Goal: Find specific page/section: Find specific page/section

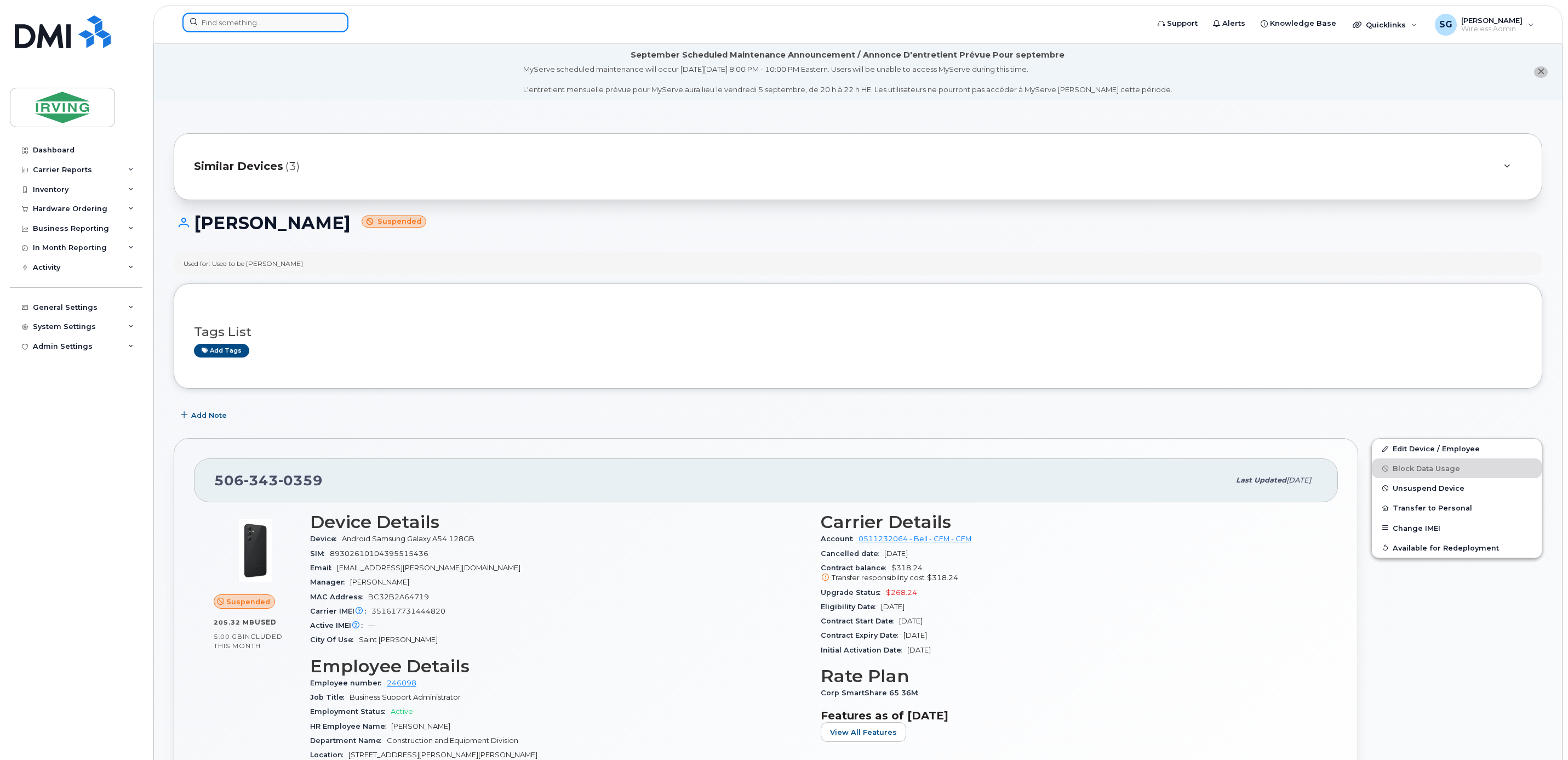
click at [247, 18] on input at bounding box center [265, 22] width 166 height 19
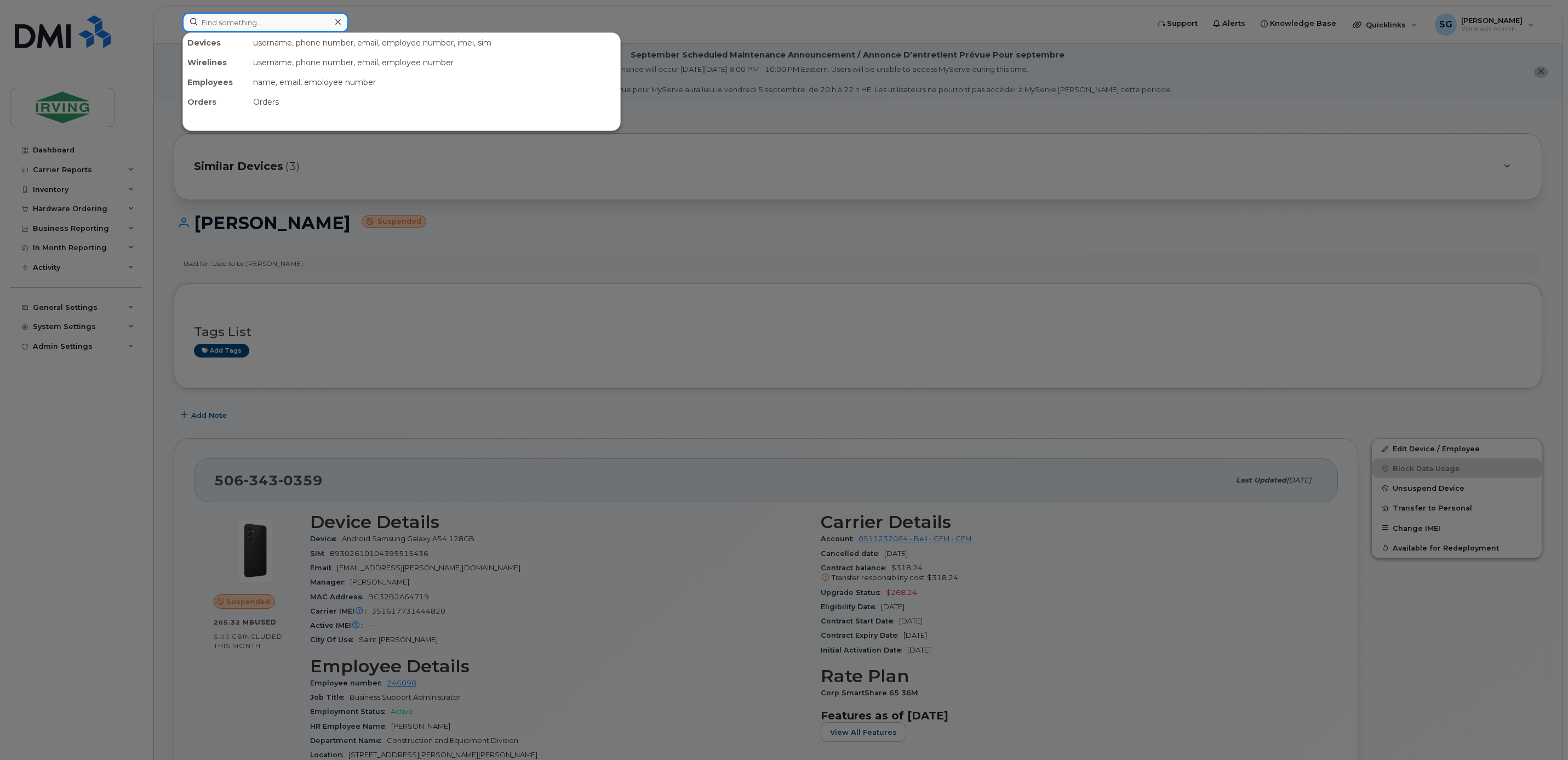
paste input "506-743-4867"
click at [234, 24] on input "506-743-4867" at bounding box center [265, 22] width 166 height 19
type input "5067434867"
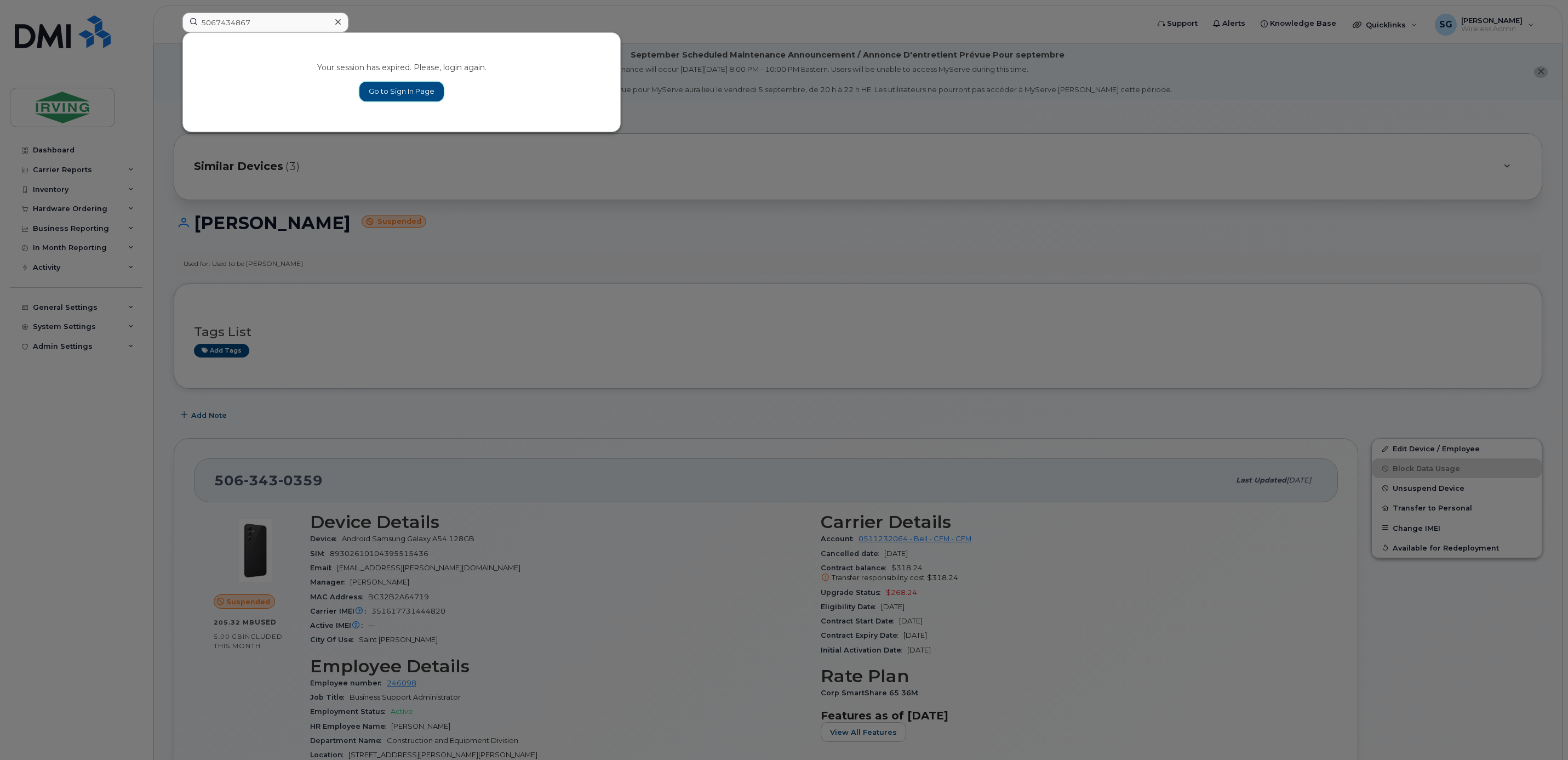
drag, startPoint x: 396, startPoint y: 94, endPoint x: 484, endPoint y: 97, distance: 88.1
click at [396, 94] on link "Go to Sign In Page" at bounding box center [402, 91] width 84 height 19
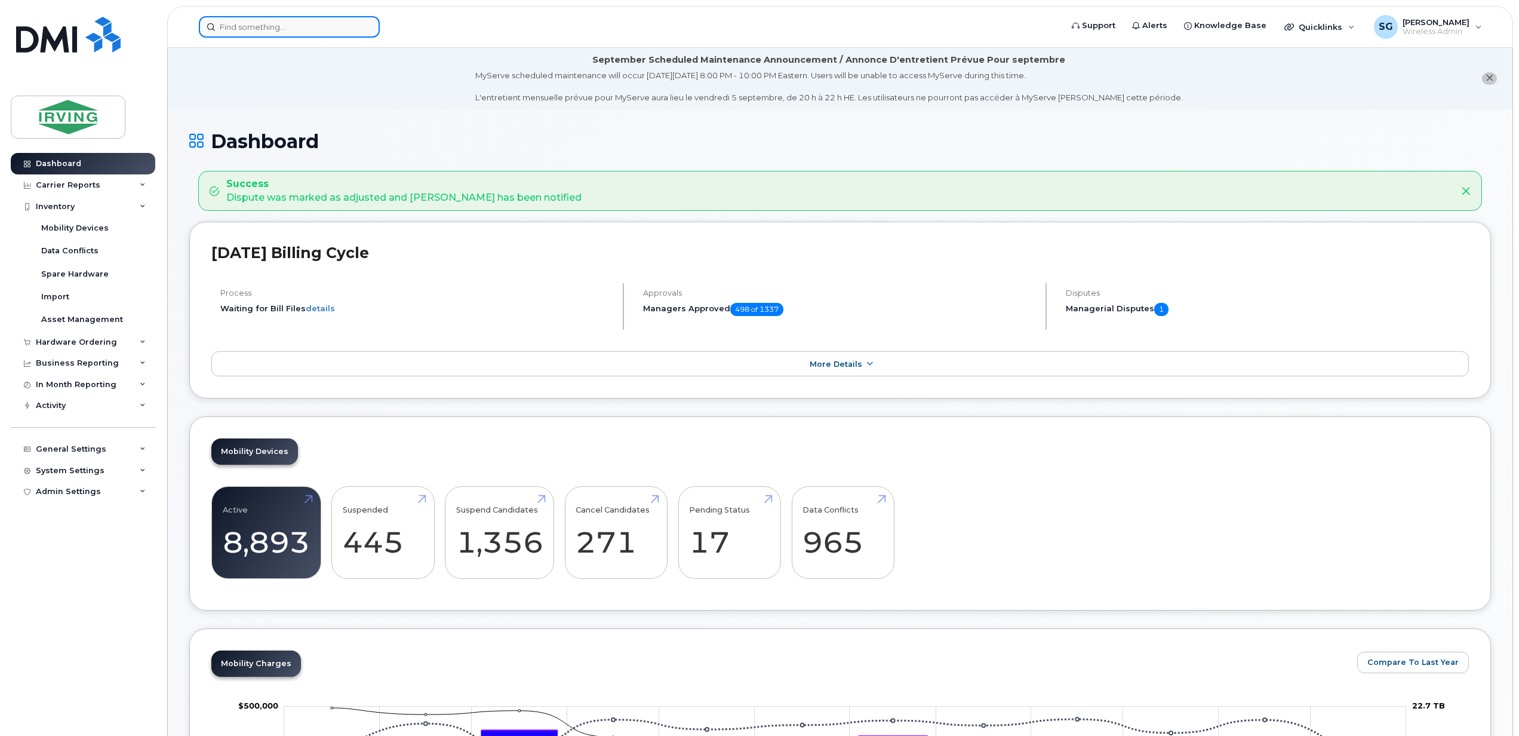
click at [262, 30] on input at bounding box center [289, 26] width 181 height 21
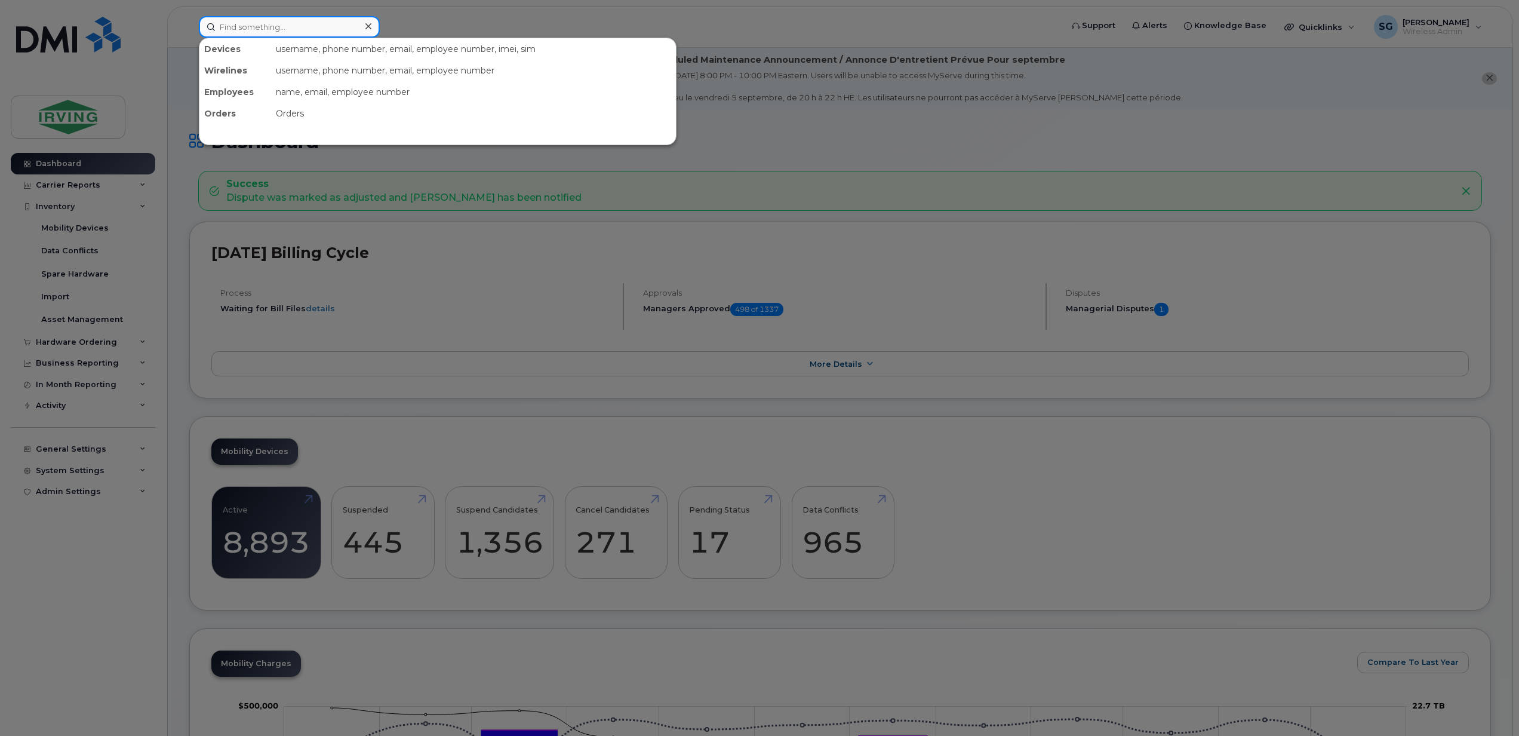
paste input "506-743-4867"
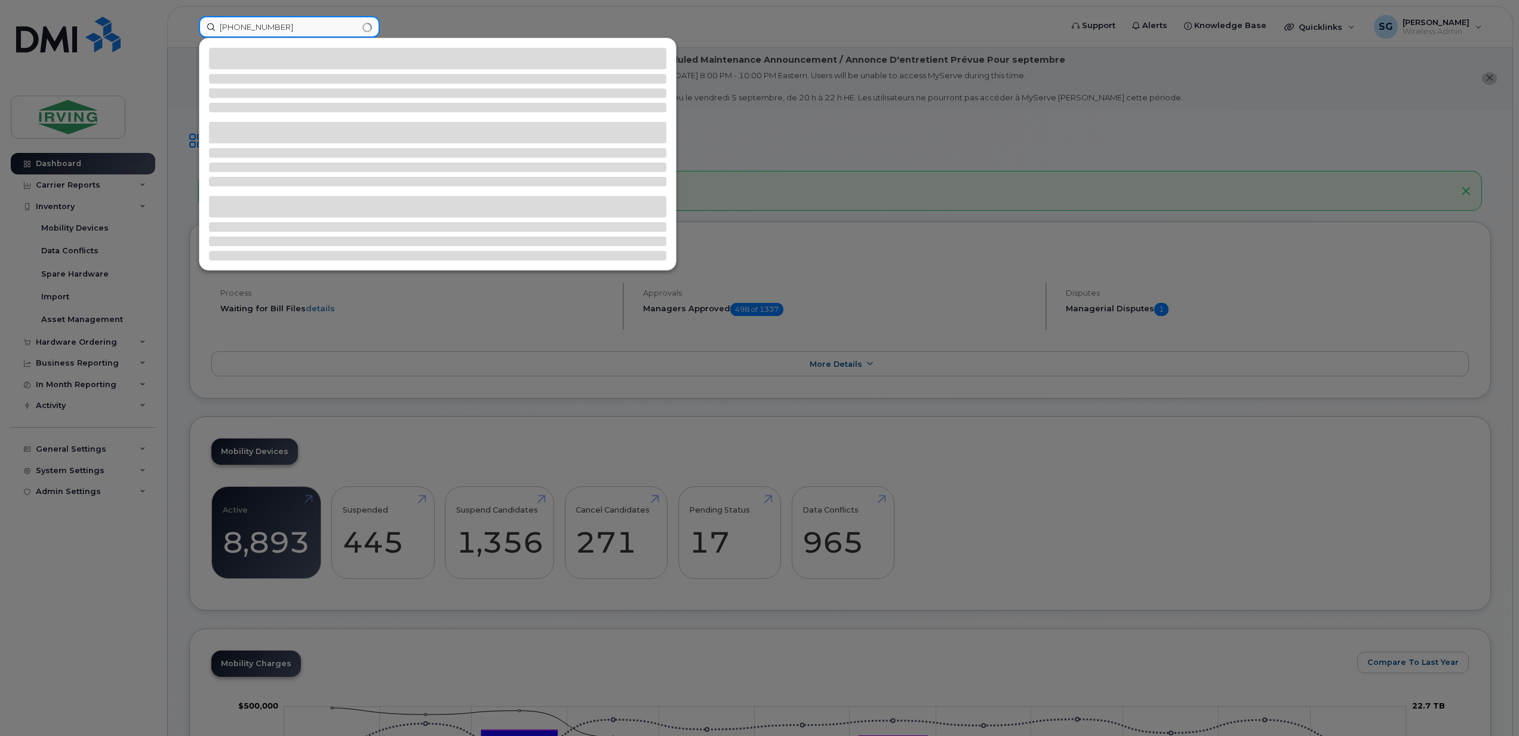
type input "506-743-4867"
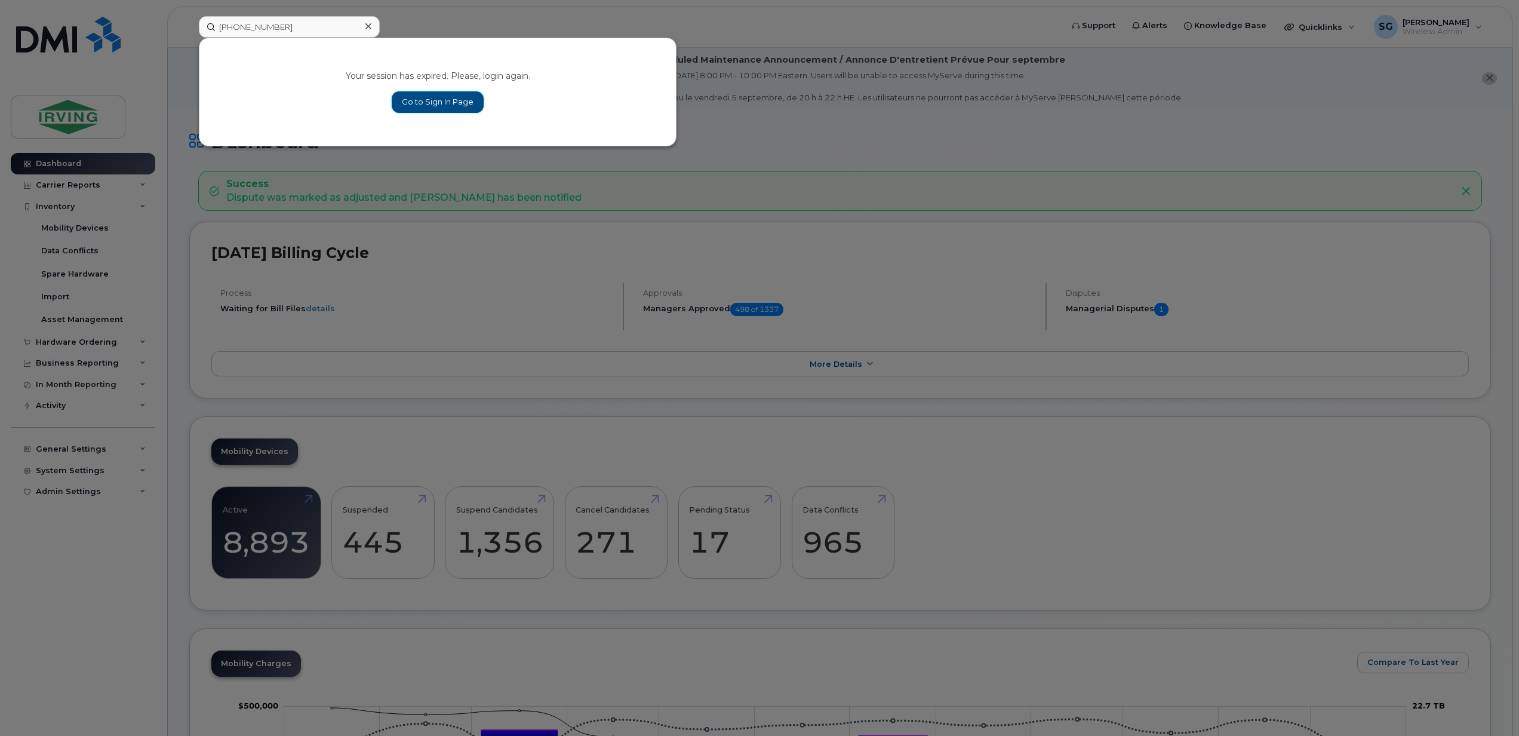
drag, startPoint x: 459, startPoint y: 105, endPoint x: 528, endPoint y: 104, distance: 68.7
click at [459, 105] on link "Go to Sign In Page" at bounding box center [438, 101] width 92 height 21
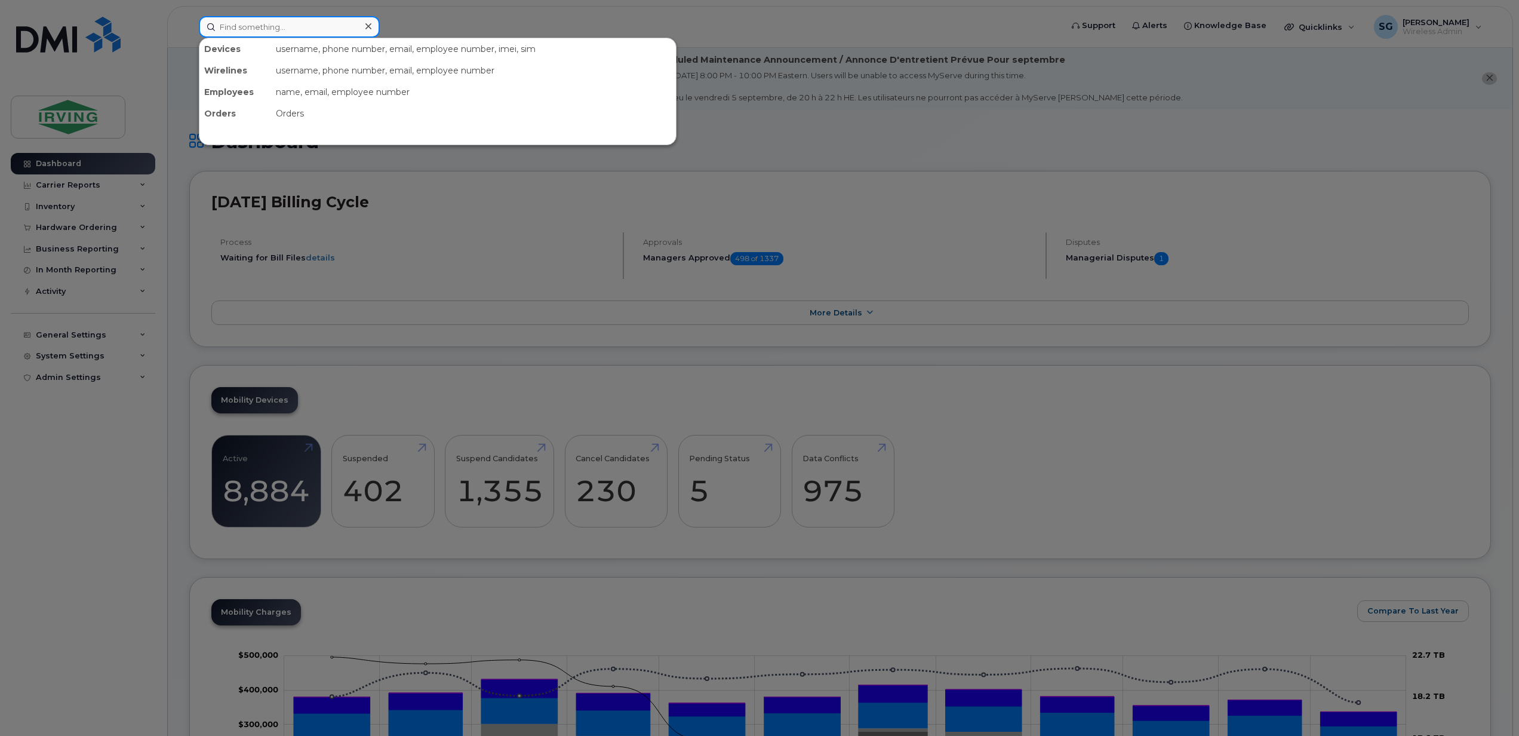
click at [228, 34] on input at bounding box center [289, 26] width 181 height 21
paste input "506-743-4867"
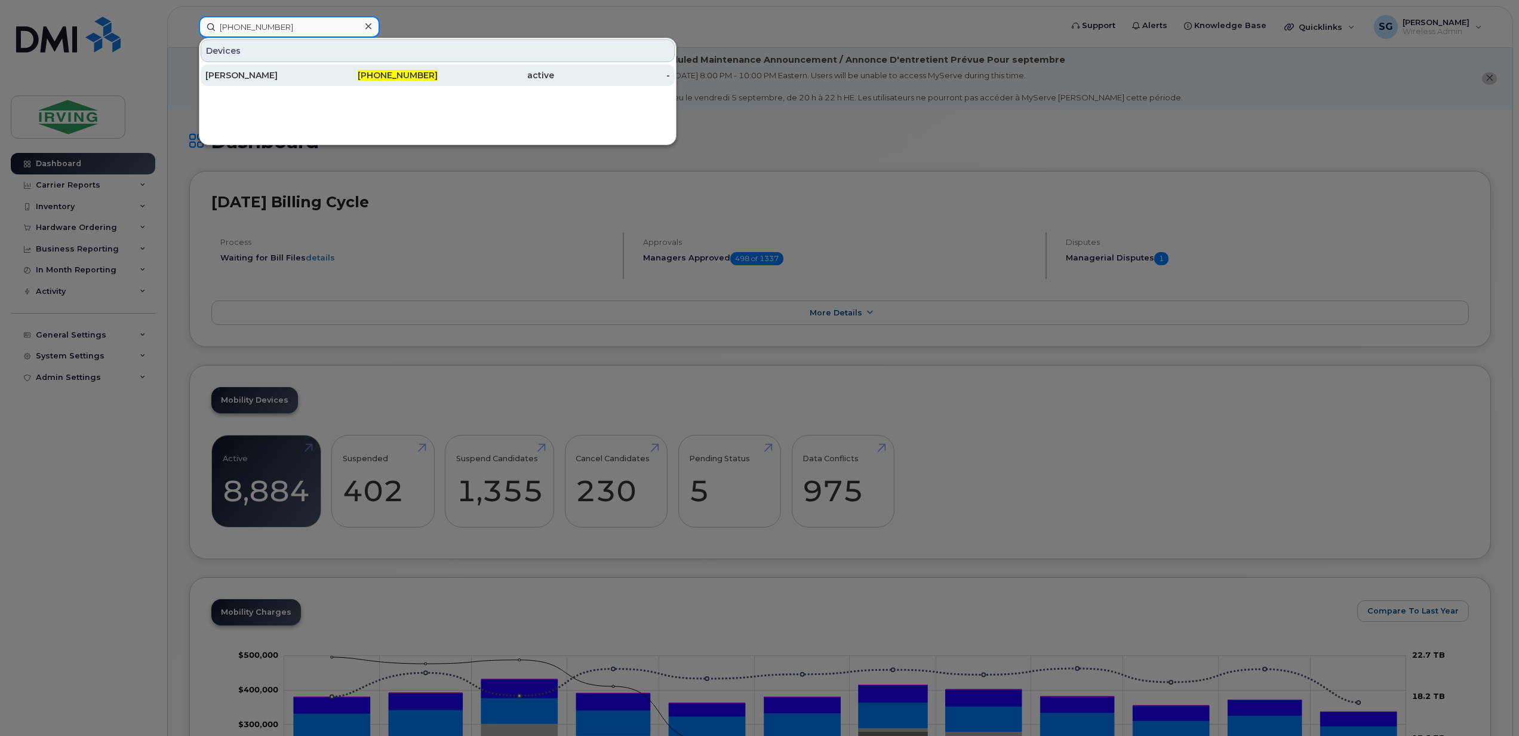
type input "506-743-4867"
click at [258, 79] on div "Soundararajan Ranganathan" at bounding box center [263, 75] width 116 height 12
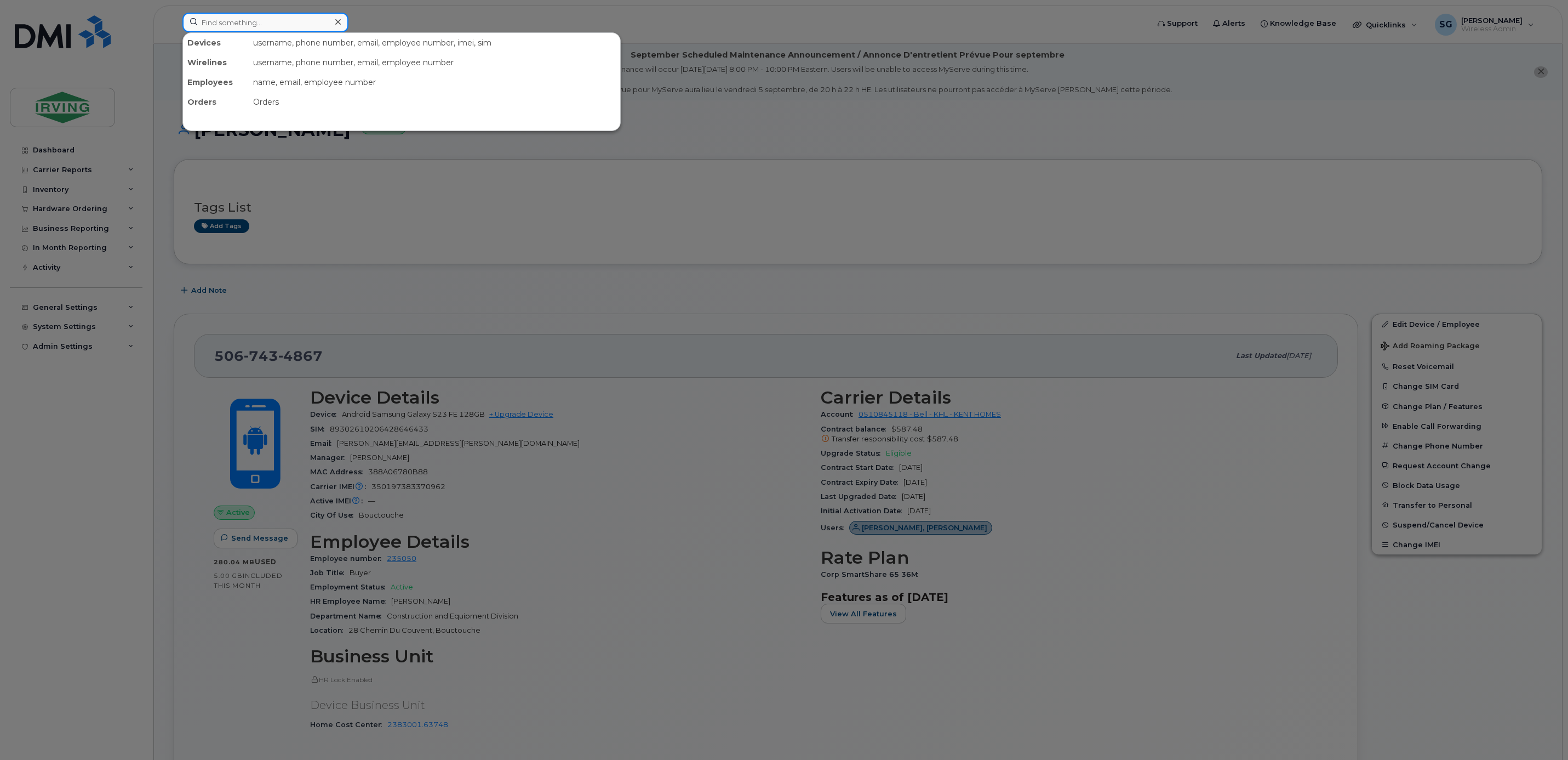
drag, startPoint x: 245, startPoint y: 19, endPoint x: 909, endPoint y: 81, distance: 666.9
click at [245, 19] on input at bounding box center [265, 22] width 166 height 19
click at [260, 25] on input at bounding box center [265, 22] width 166 height 19
paste input "5063435613"
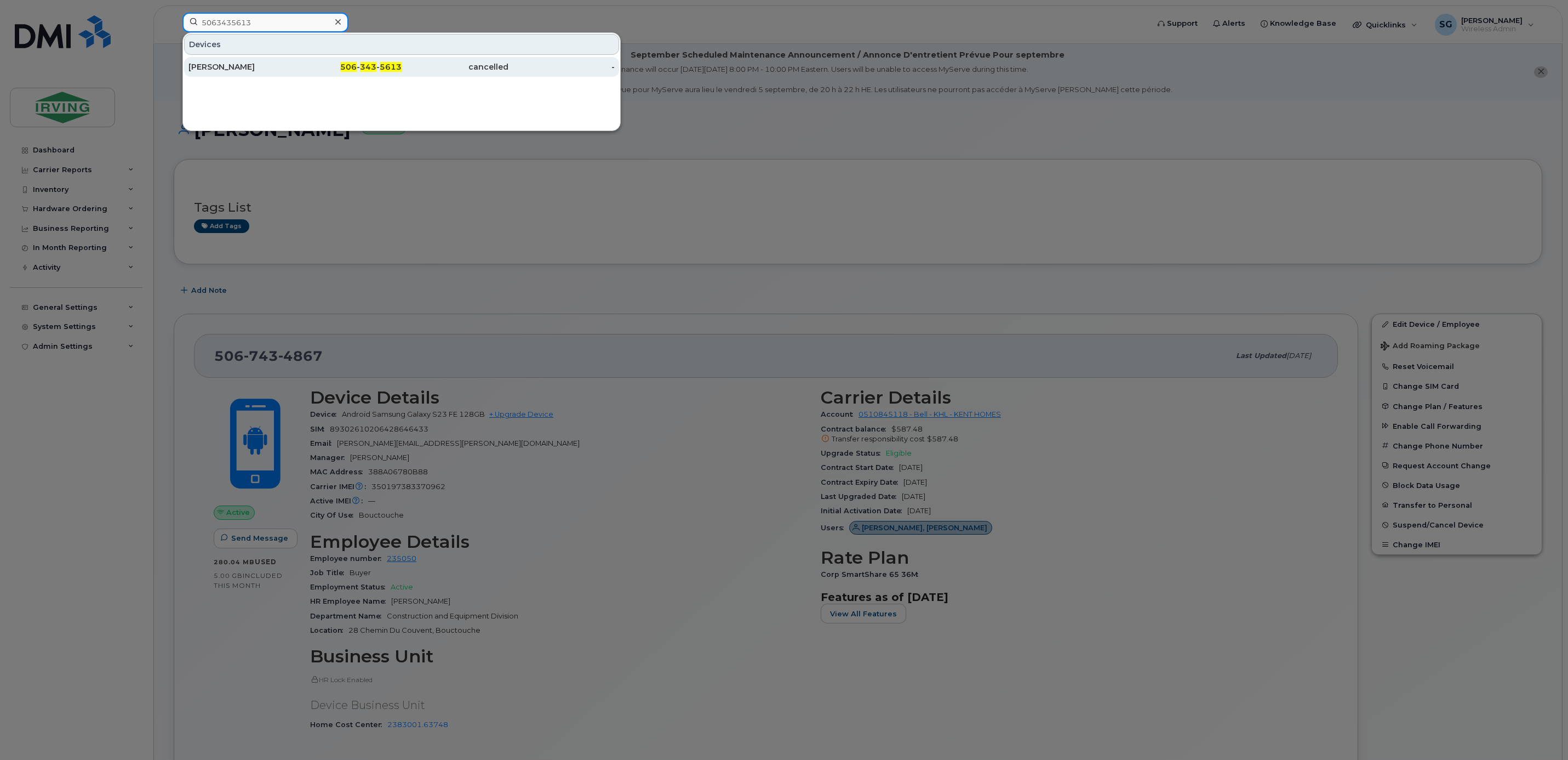
type input "5063435613"
click at [261, 64] on div "[PERSON_NAME]" at bounding box center [241, 67] width 106 height 11
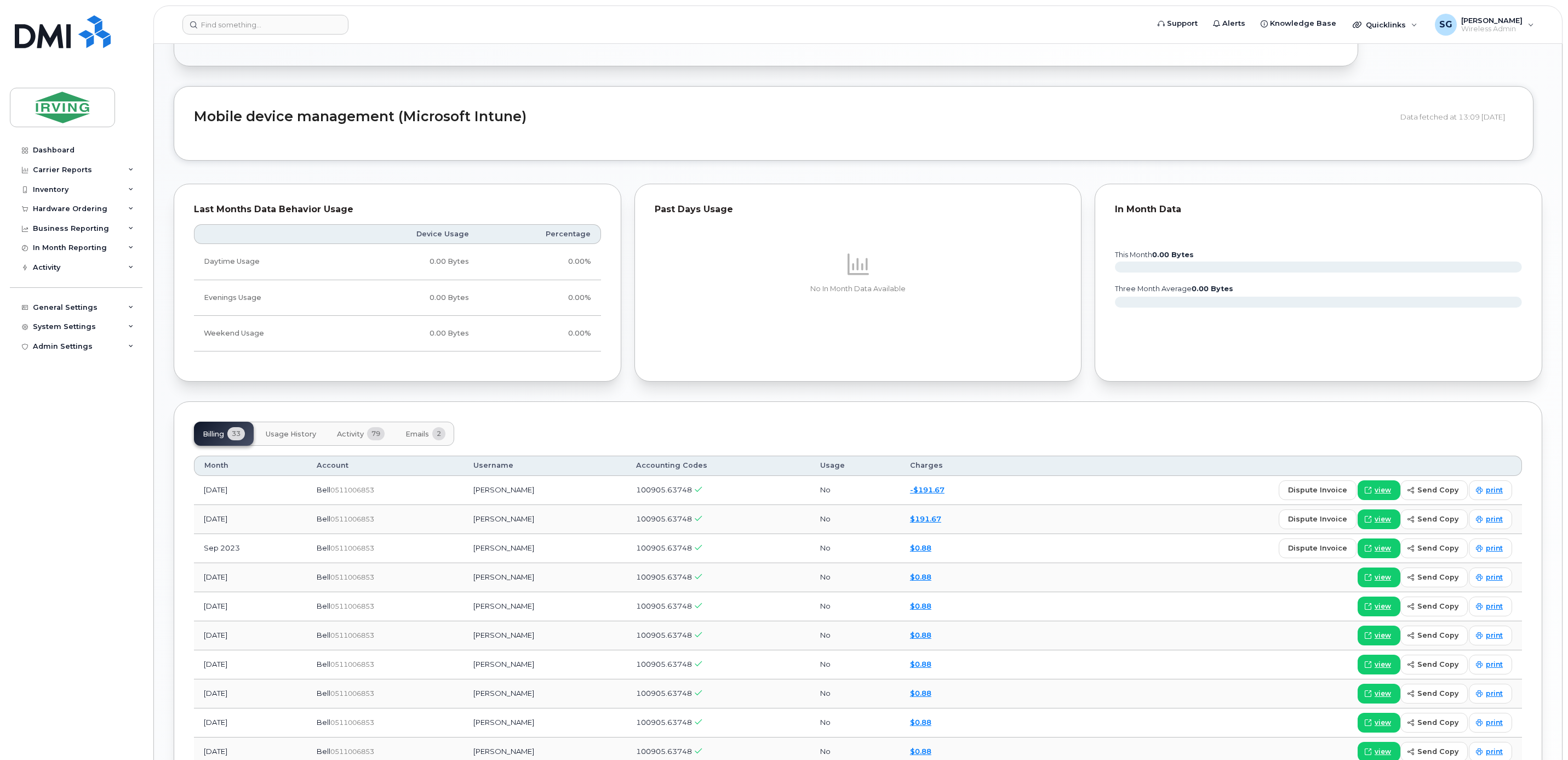
scroll to position [987, 0]
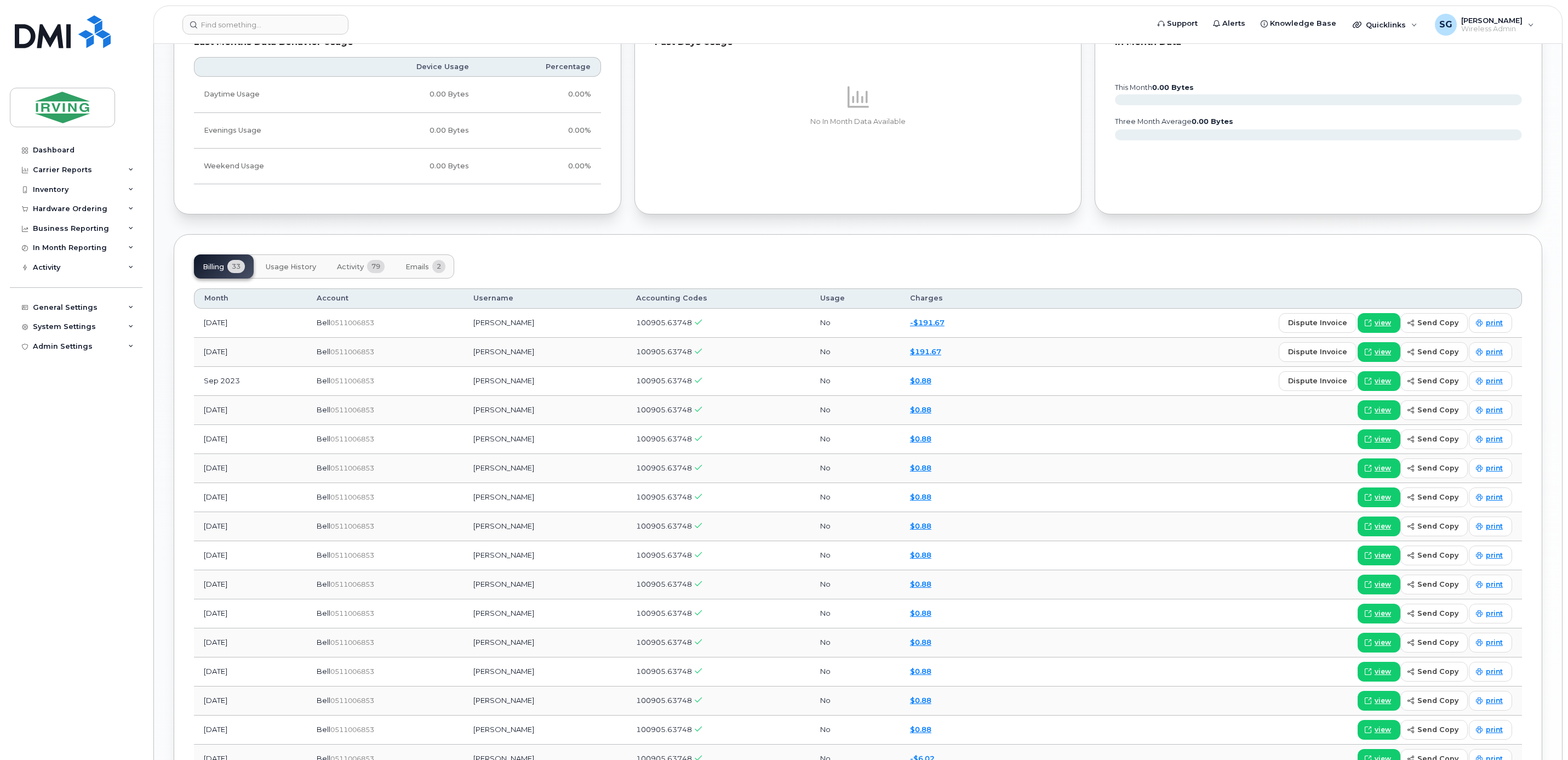
drag, startPoint x: 416, startPoint y: 272, endPoint x: 479, endPoint y: 298, distance: 68.2
click at [416, 272] on span "Emails" at bounding box center [417, 267] width 24 height 9
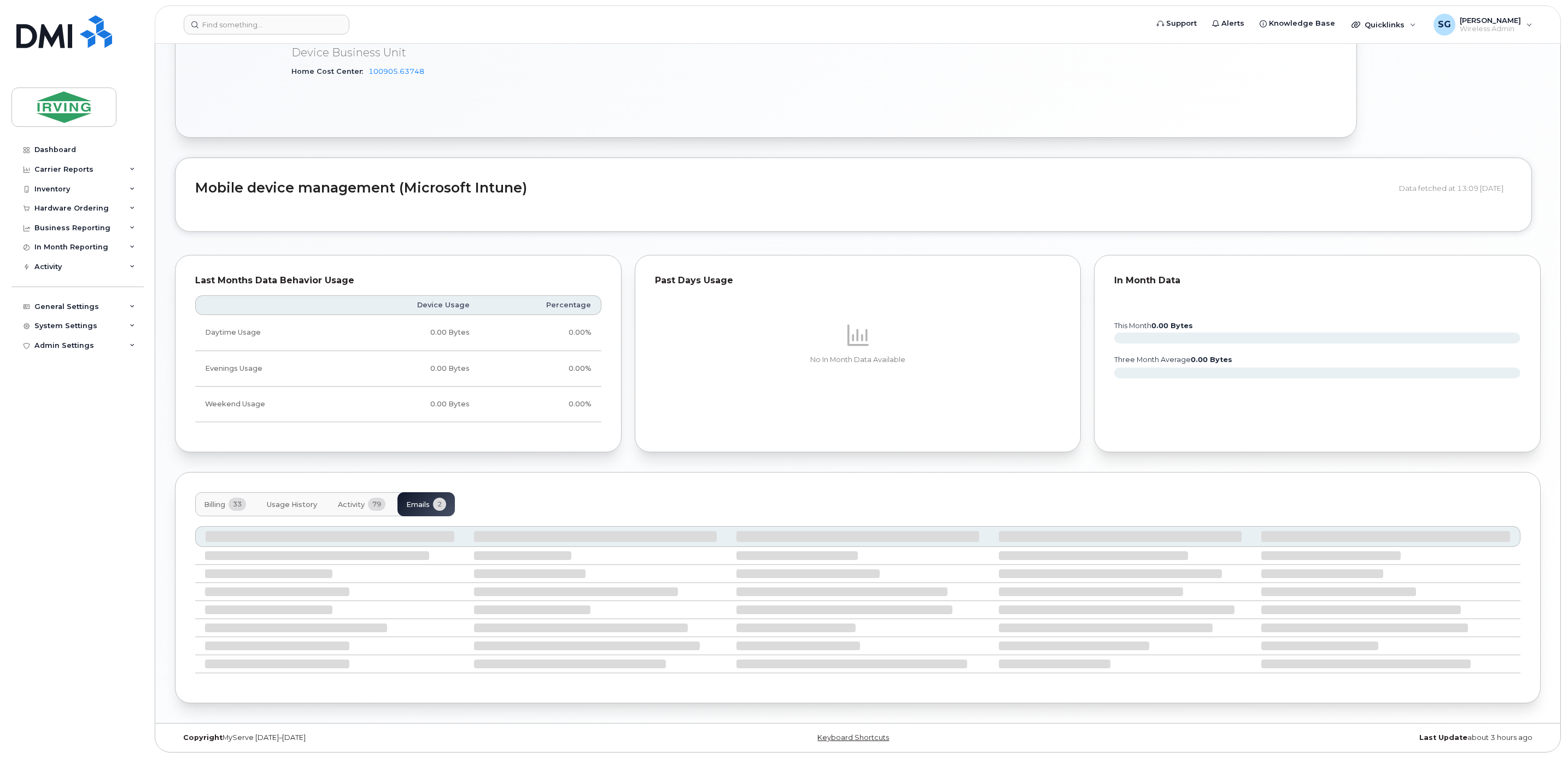
scroll to position [666, 0]
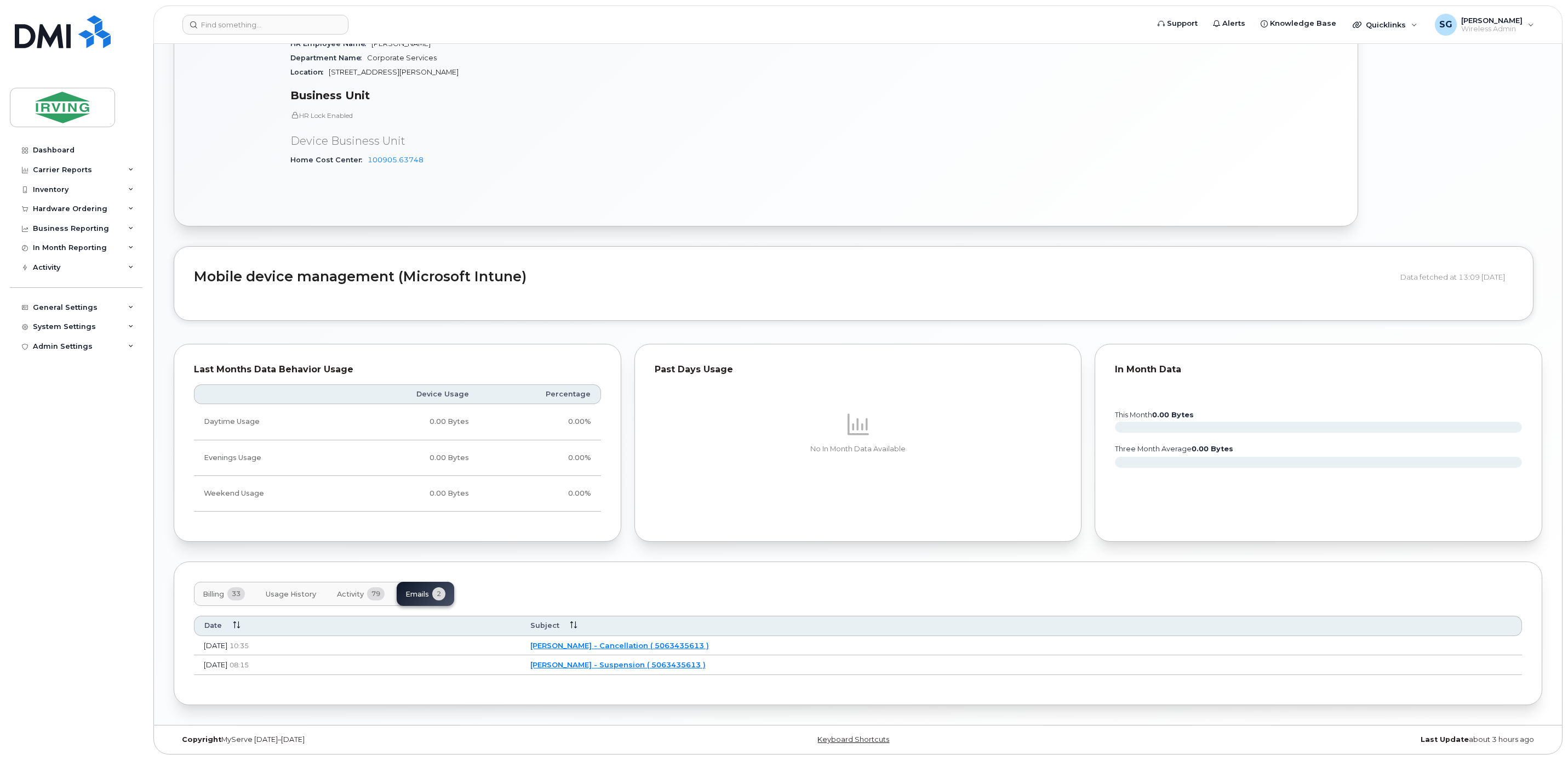
click at [709, 645] on link "[PERSON_NAME] - Cancellation ( 5063435613 )" at bounding box center [619, 645] width 179 height 9
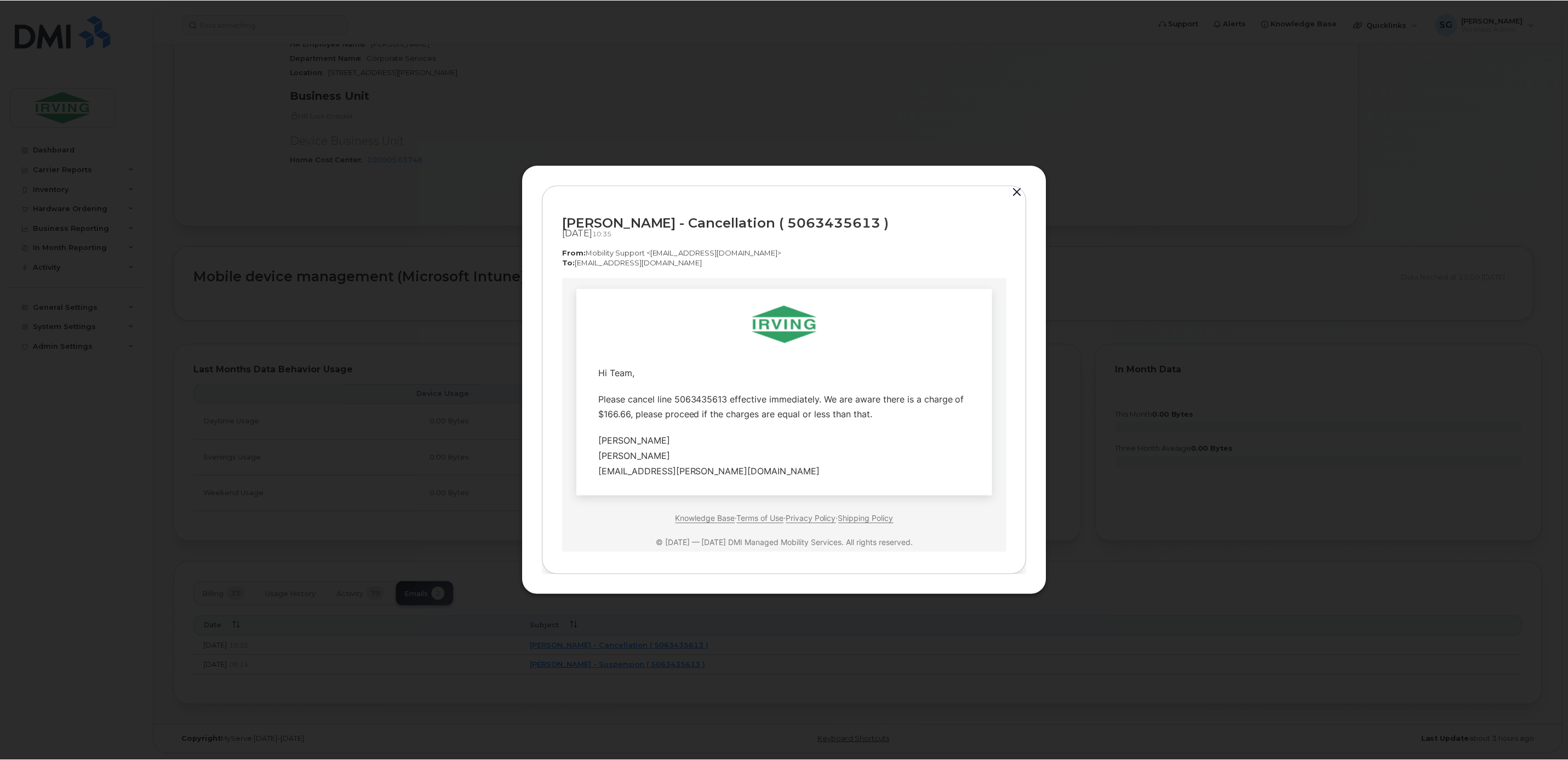
scroll to position [0, 0]
click at [1018, 195] on button "button" at bounding box center [1019, 192] width 17 height 16
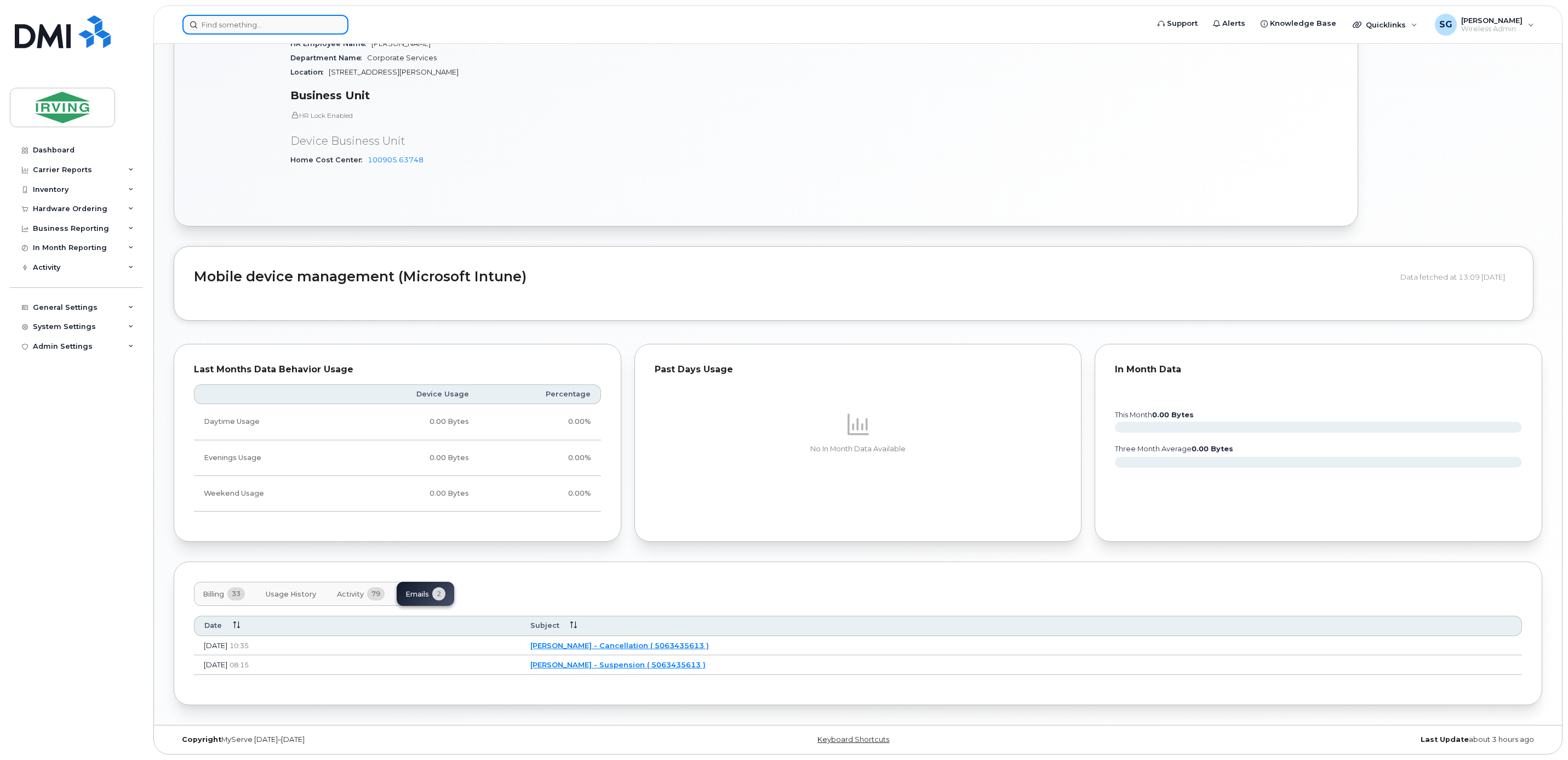
click at [252, 30] on input at bounding box center [265, 24] width 166 height 19
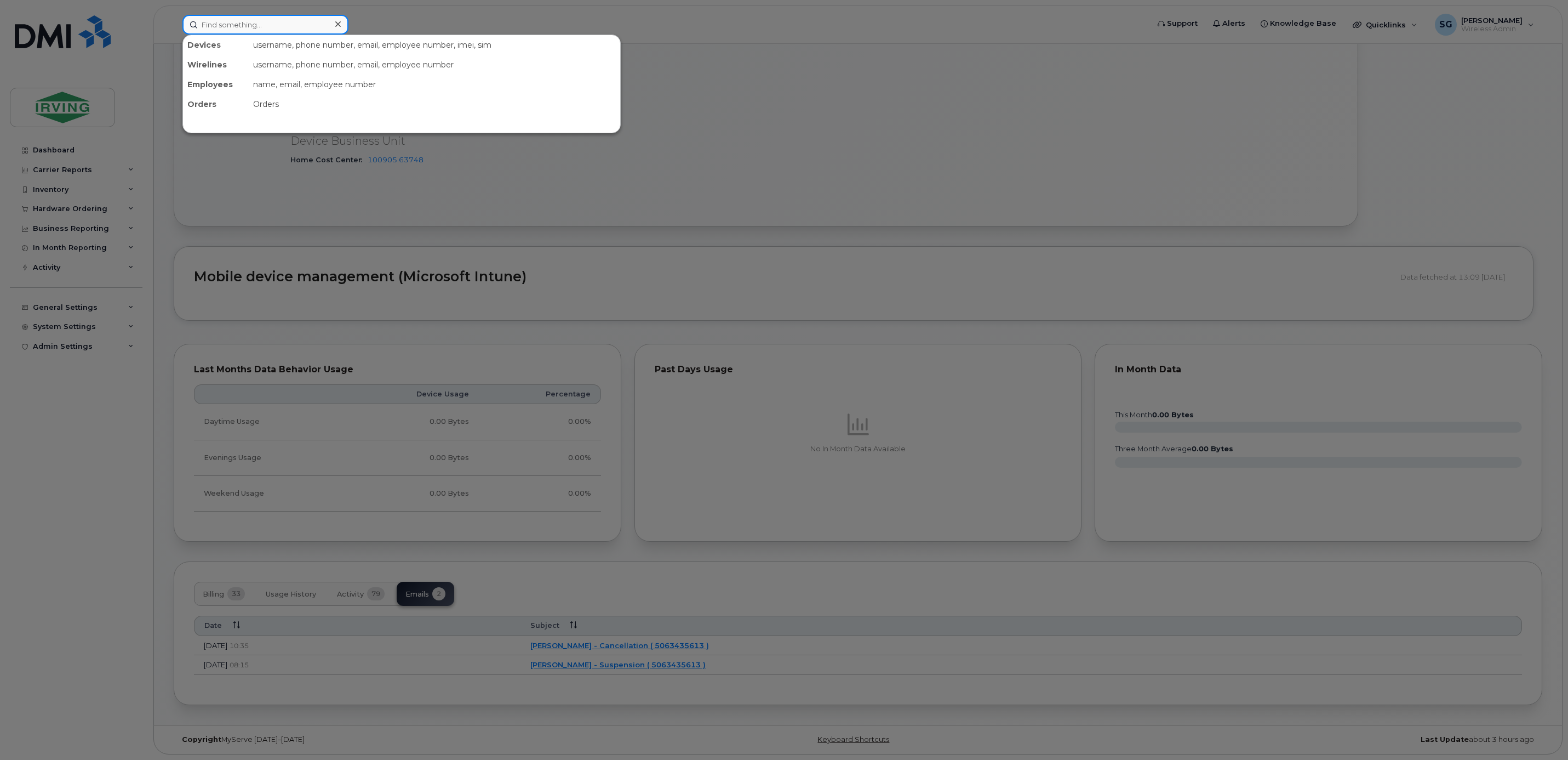
click at [253, 25] on input at bounding box center [265, 24] width 166 height 19
paste input "5063432415"
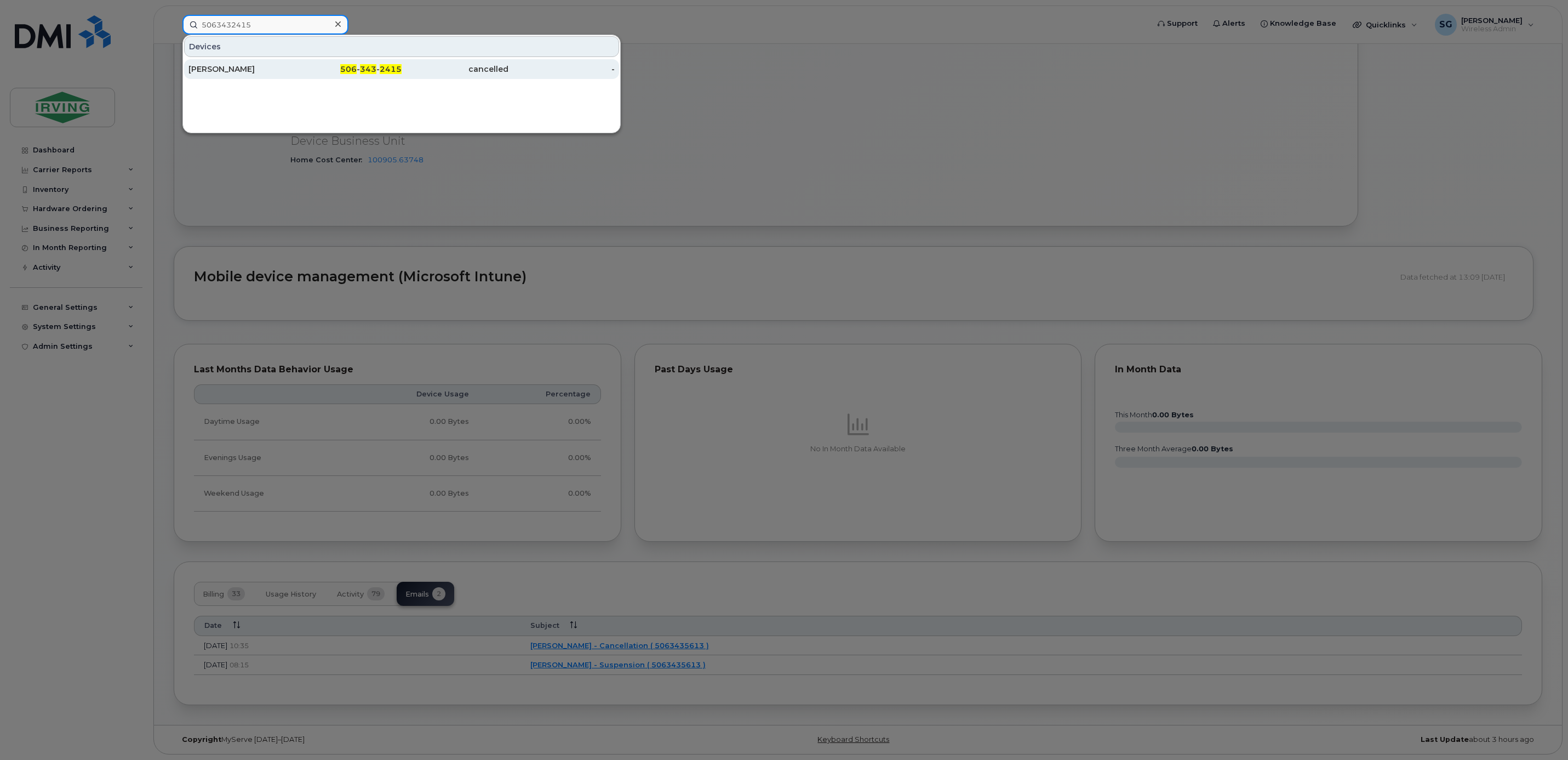
type input "5063432415"
click at [230, 73] on div "[PERSON_NAME]" at bounding box center [241, 69] width 106 height 11
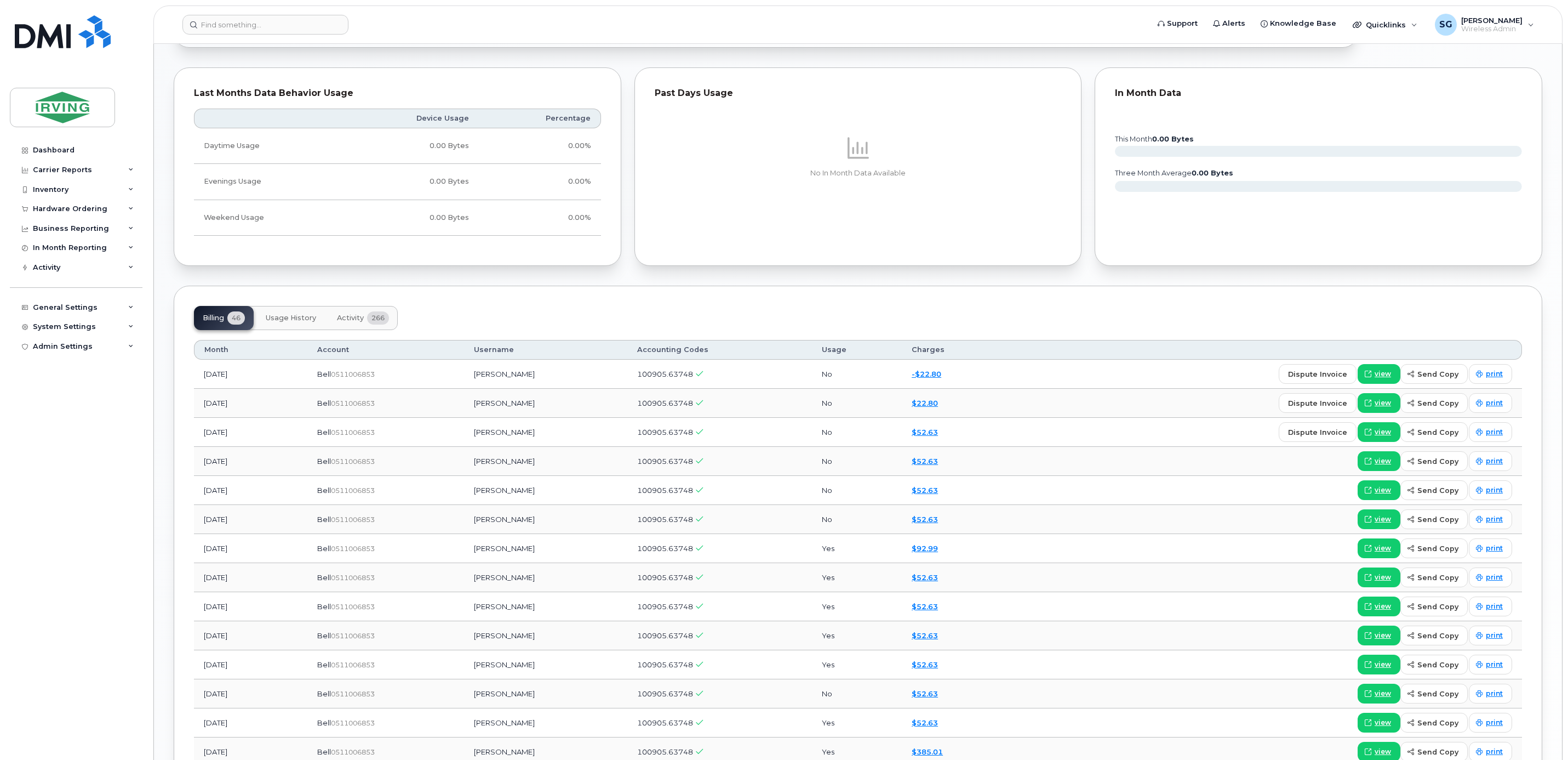
scroll to position [849, 0]
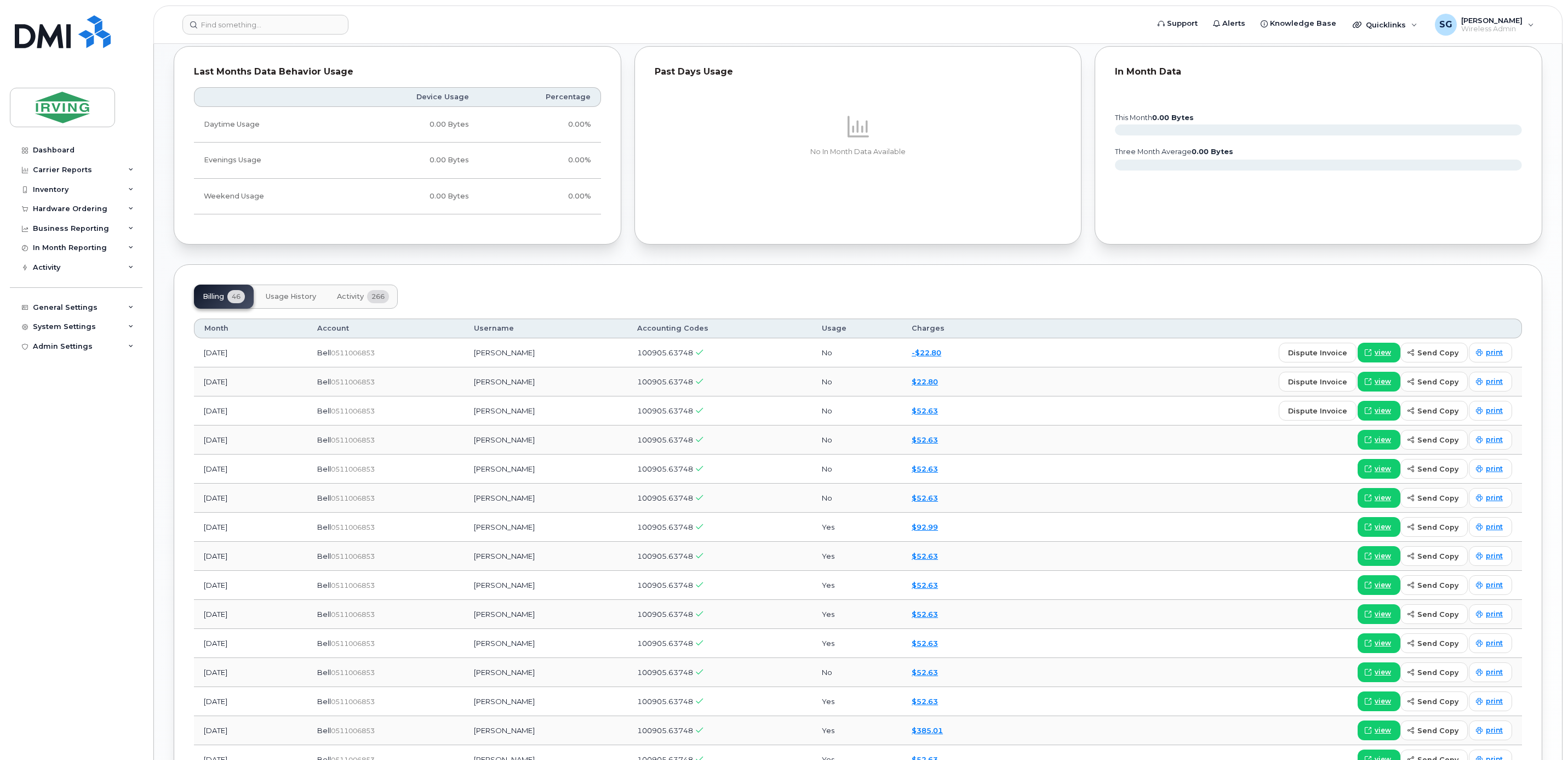
click at [371, 301] on span "266" at bounding box center [378, 296] width 22 height 13
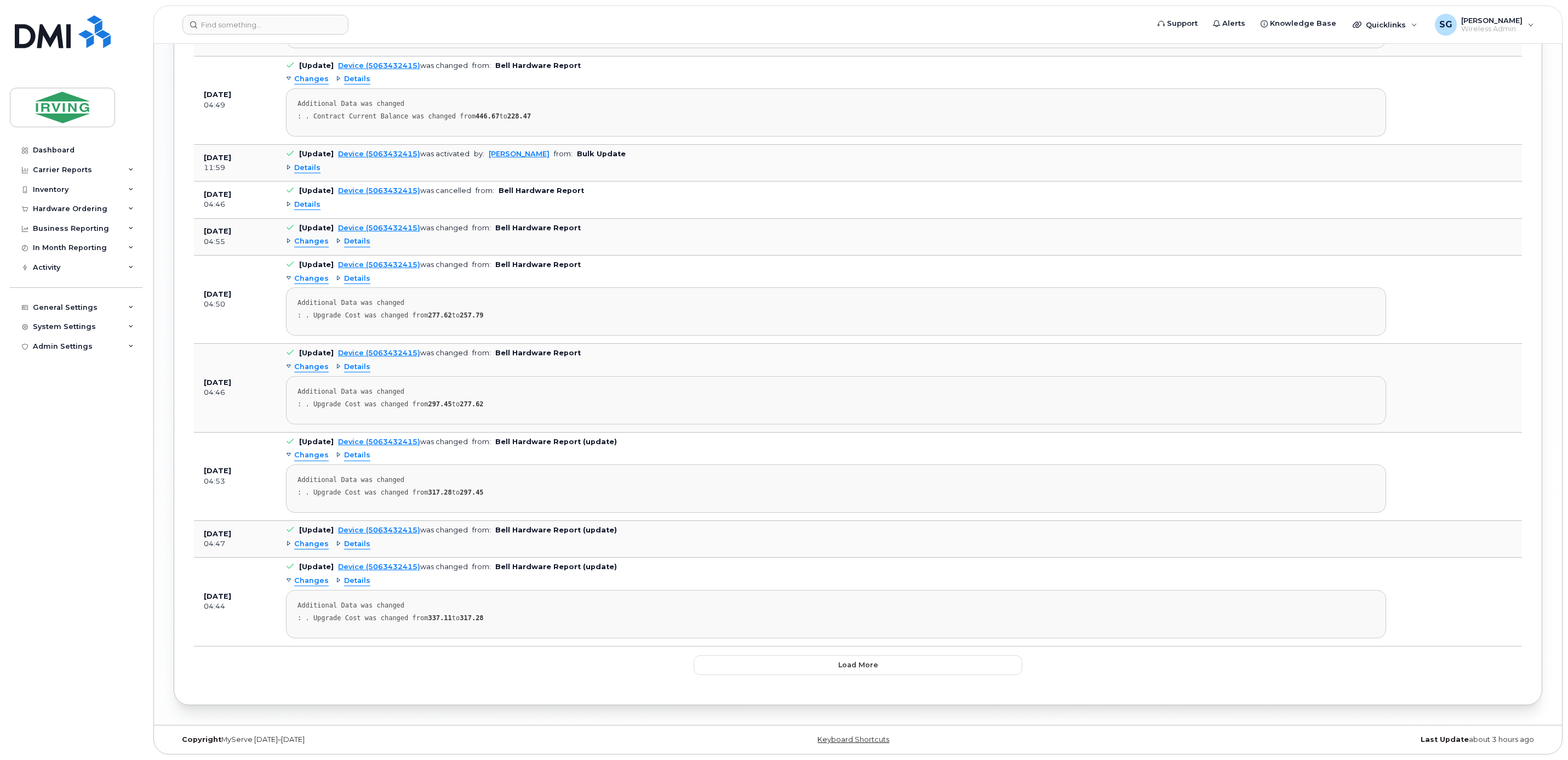
scroll to position [2526, 0]
click at [889, 660] on button "Load more" at bounding box center [858, 665] width 328 height 19
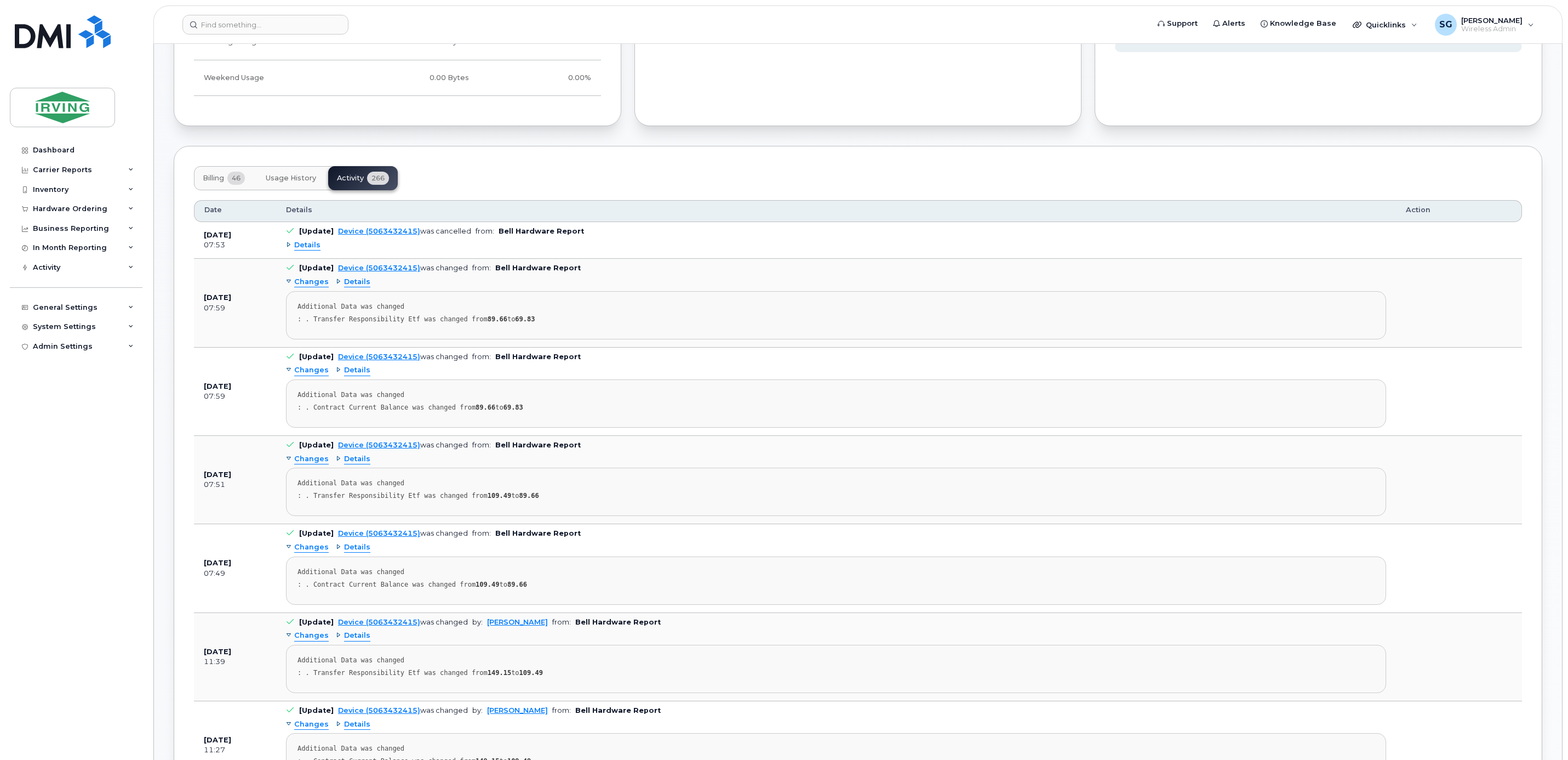
scroll to position [718, 0]
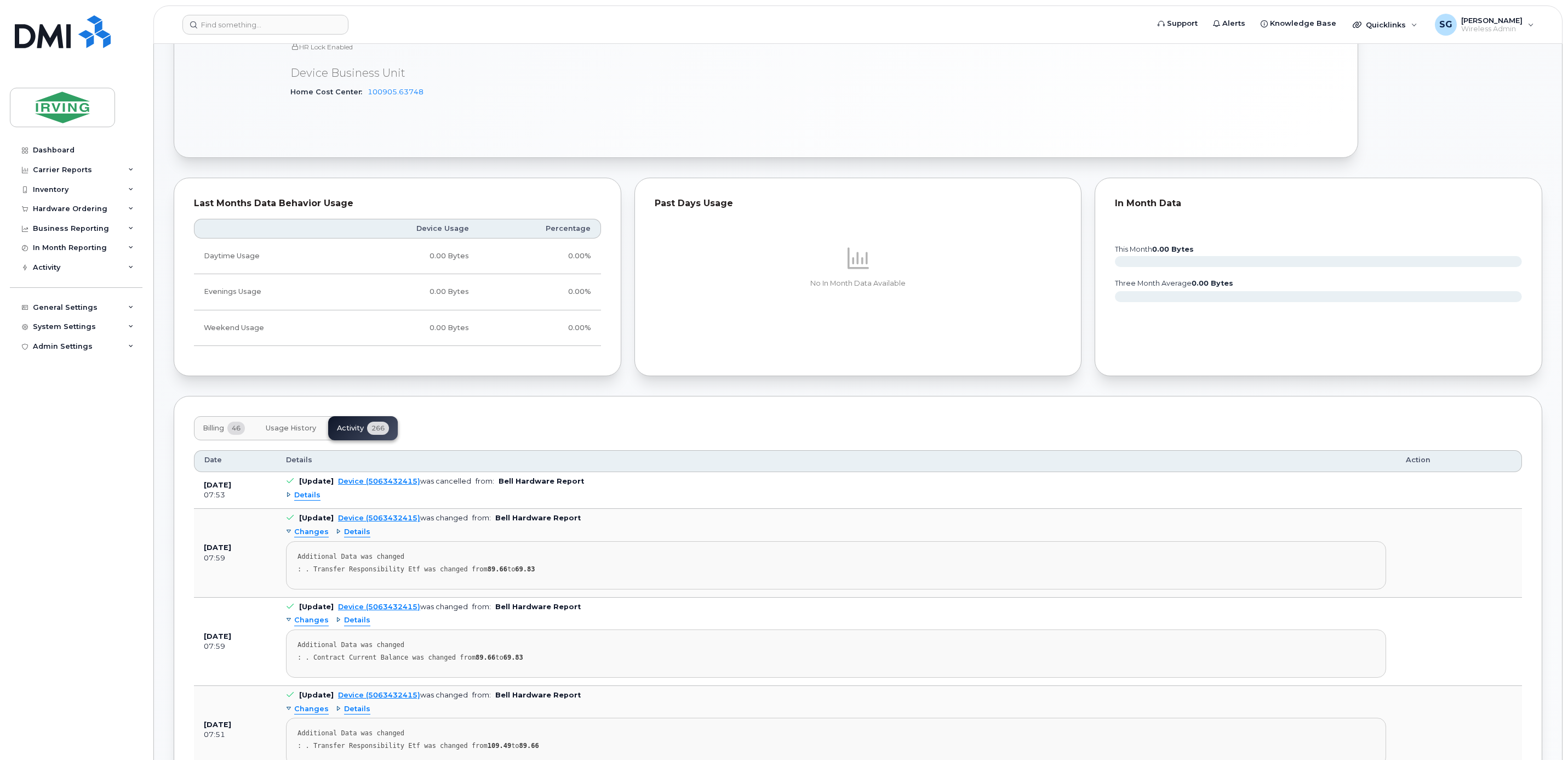
click at [307, 500] on span "Details" at bounding box center [307, 495] width 27 height 10
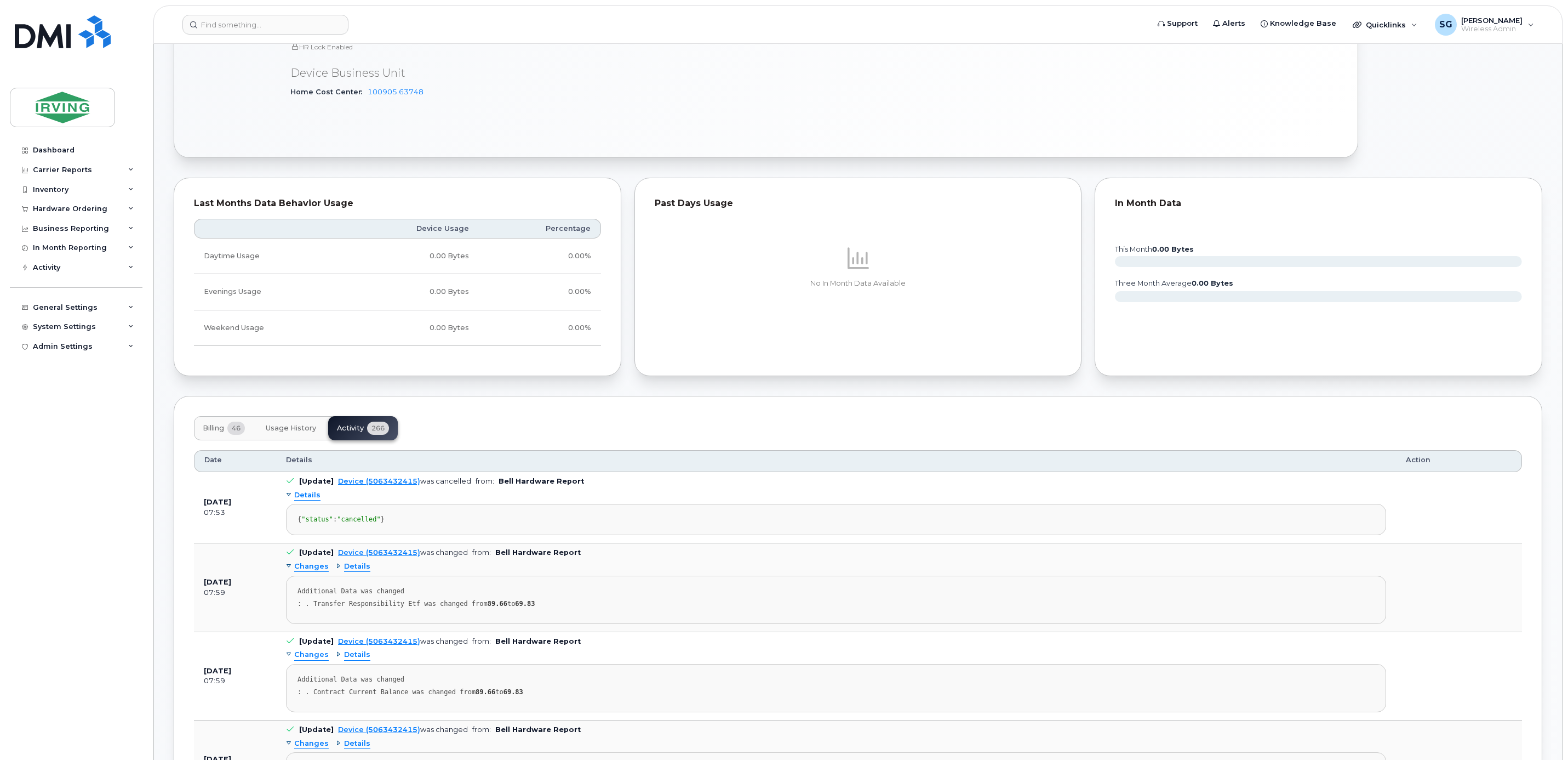
click at [307, 500] on span "Details" at bounding box center [307, 495] width 27 height 10
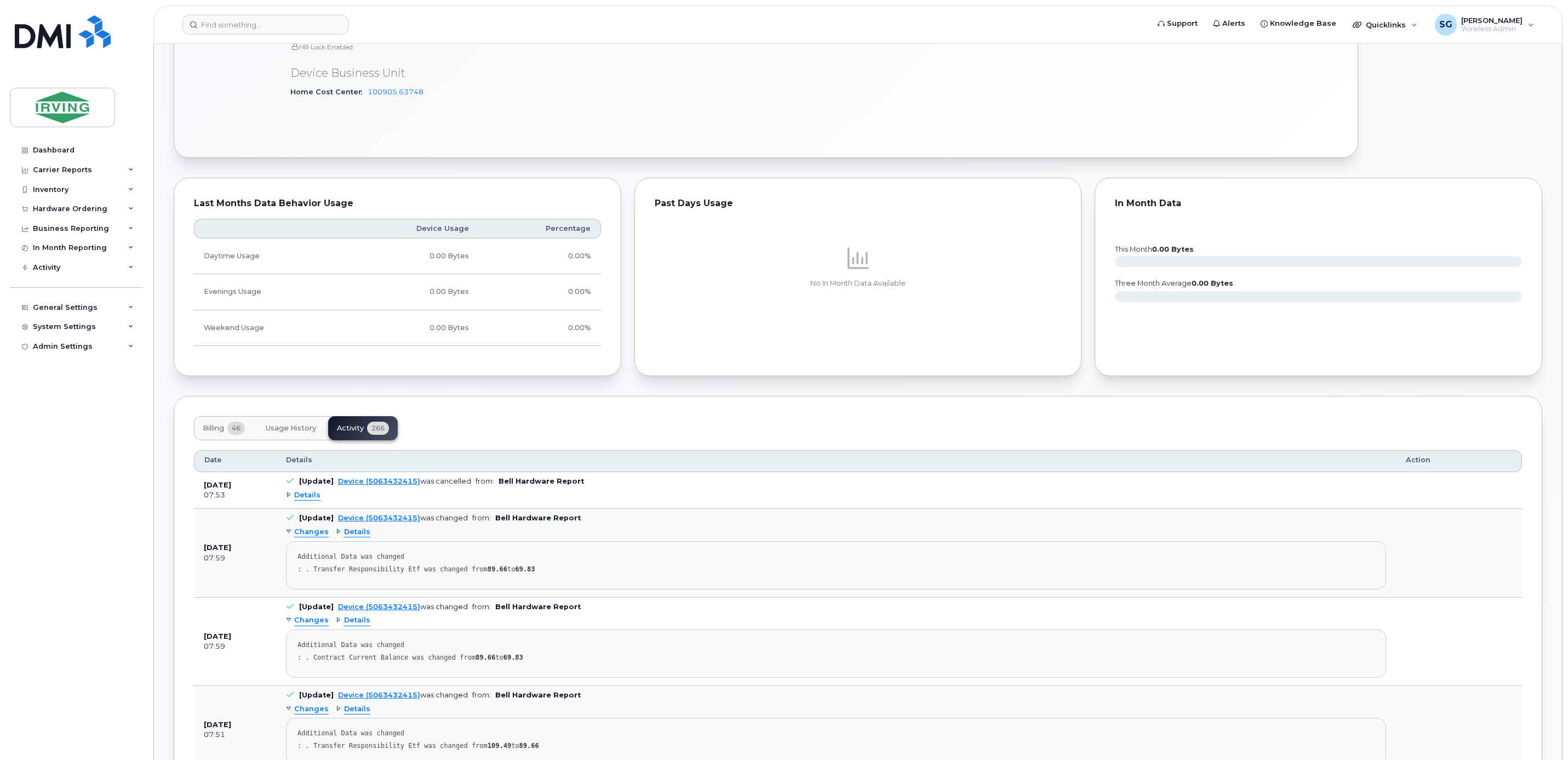
click at [309, 500] on span "Details" at bounding box center [307, 495] width 27 height 10
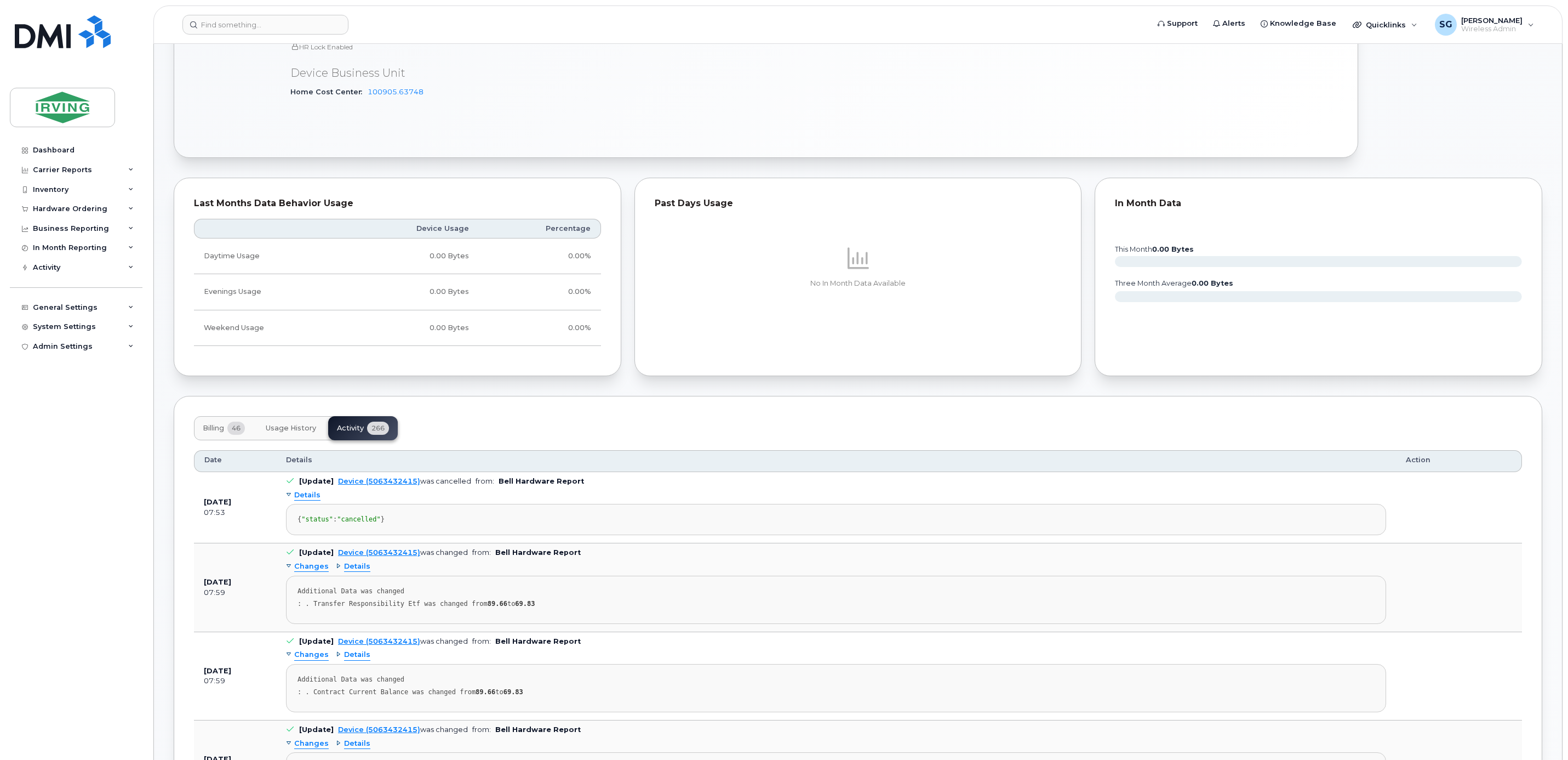
click at [309, 500] on span "Details" at bounding box center [307, 495] width 27 height 10
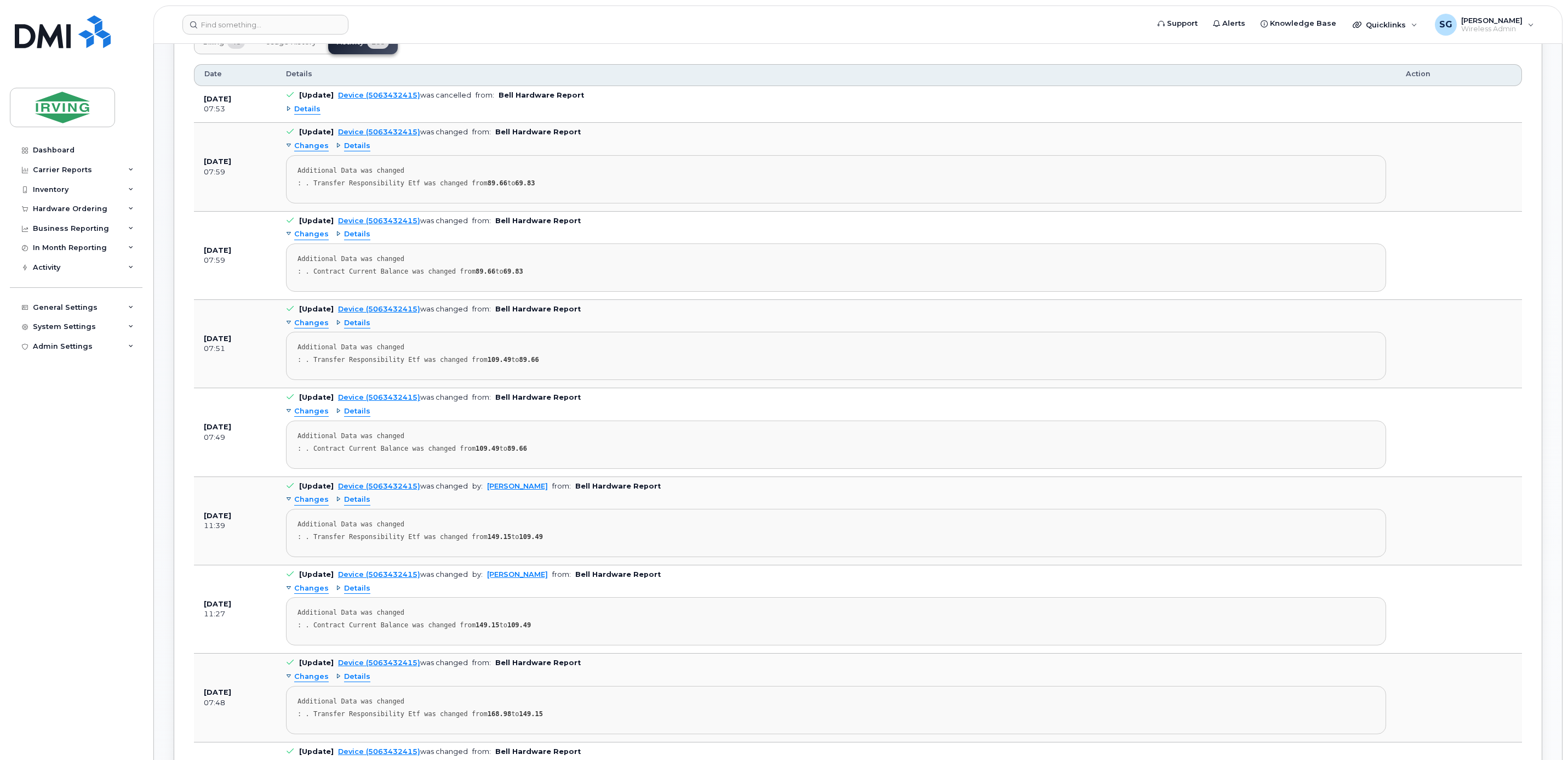
scroll to position [1128, 0]
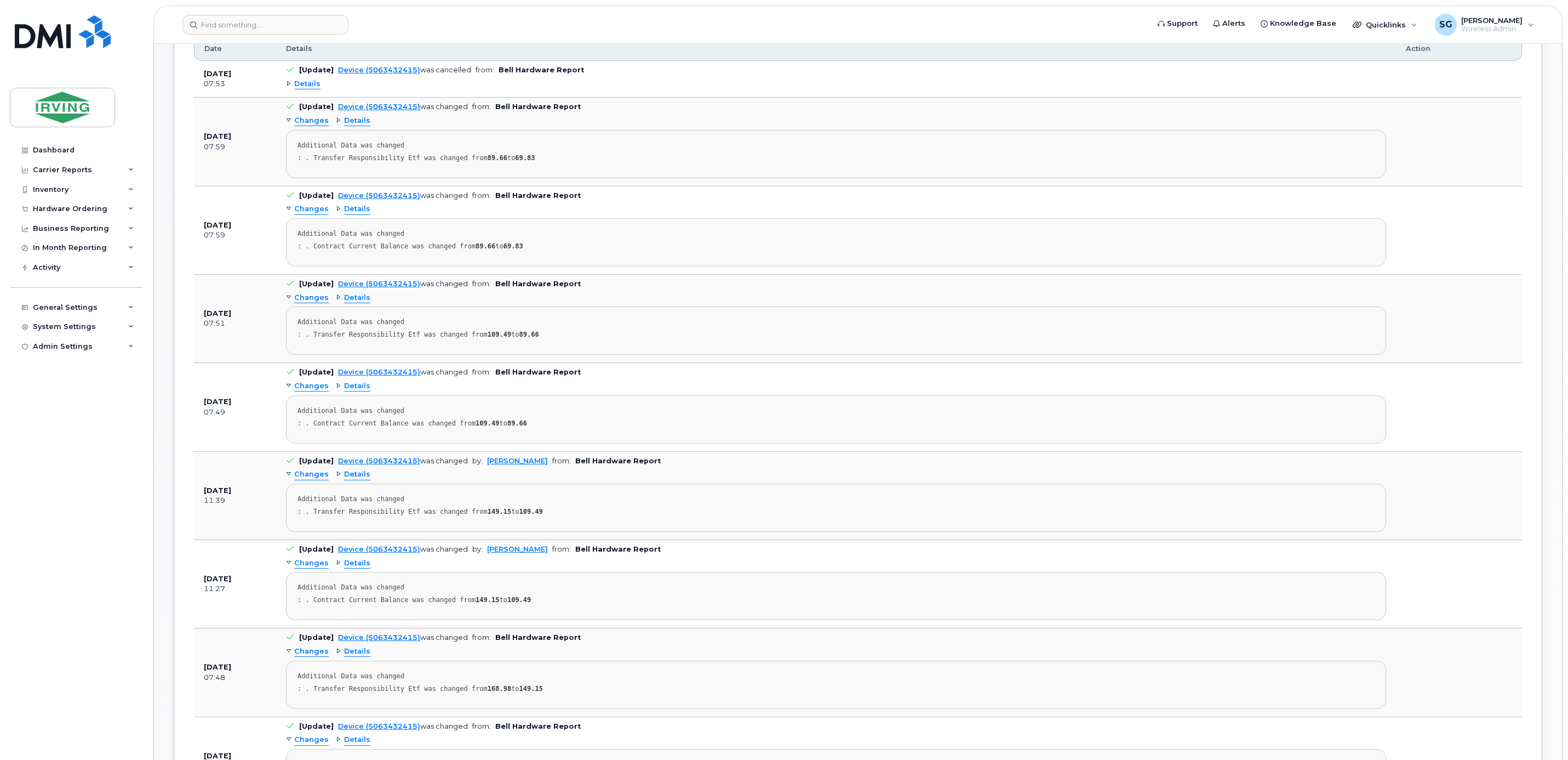
click at [349, 479] on span "Details" at bounding box center [357, 474] width 27 height 10
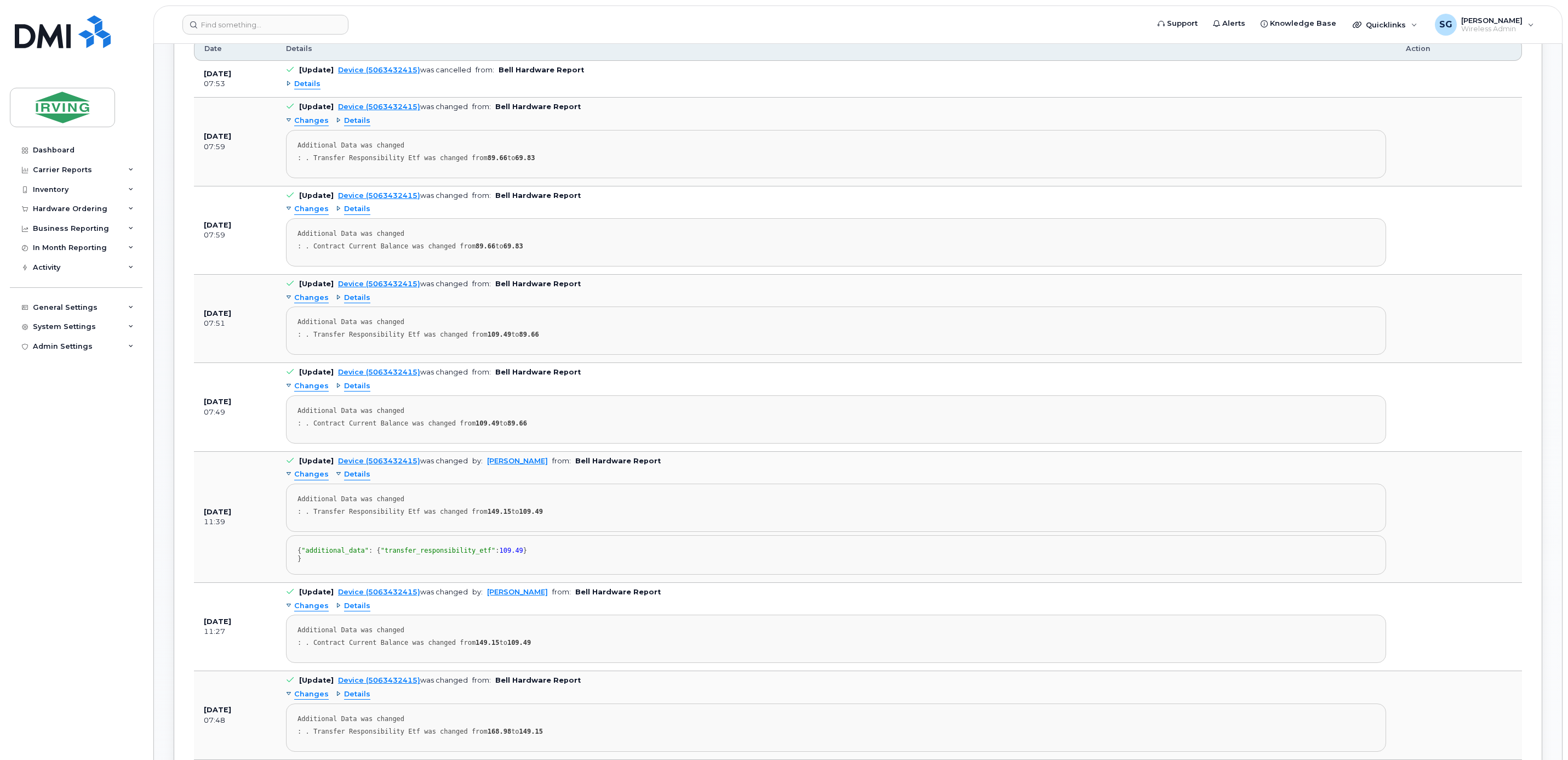
click at [349, 479] on span "Details" at bounding box center [357, 474] width 27 height 10
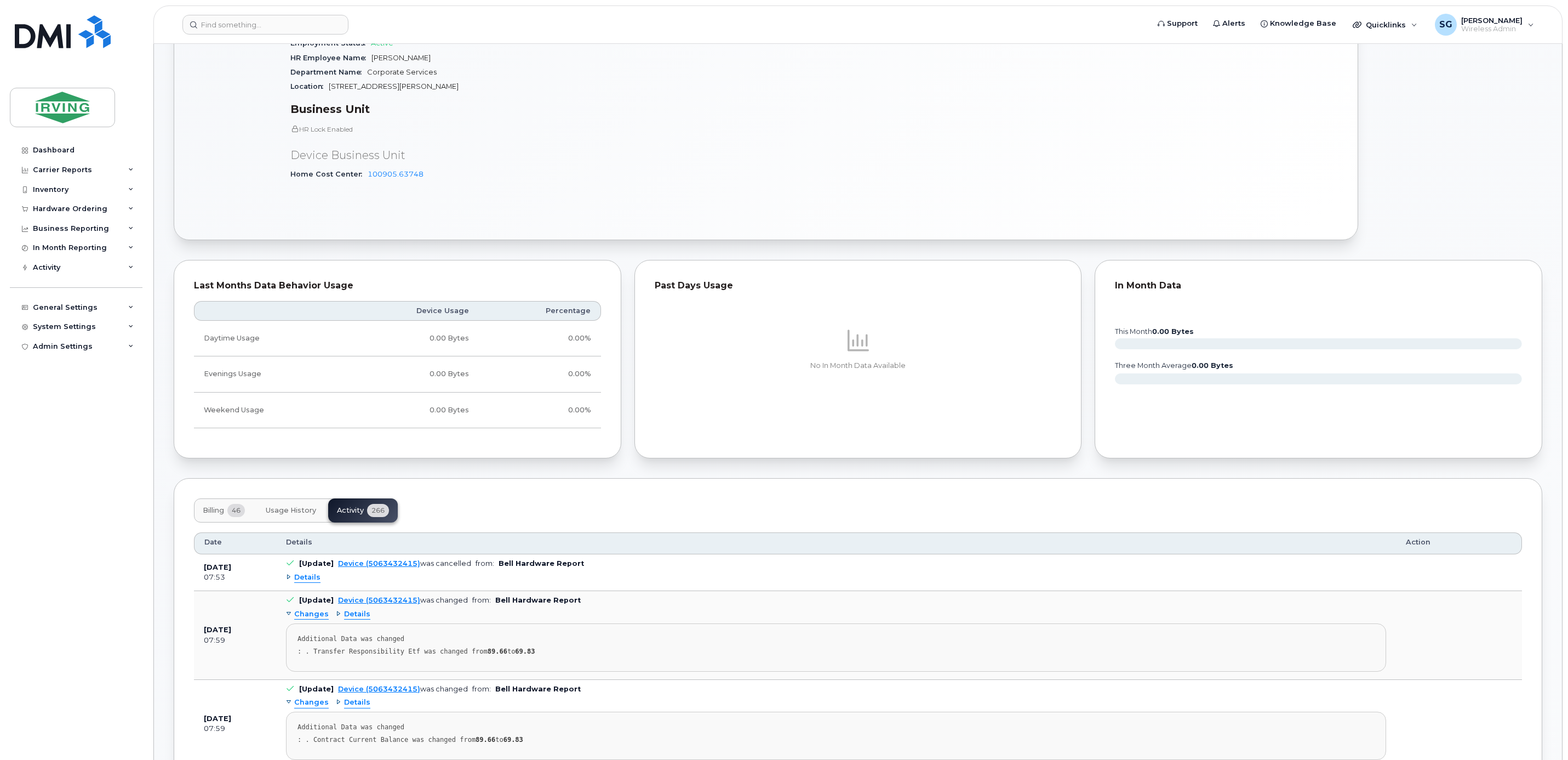
scroll to position [142, 0]
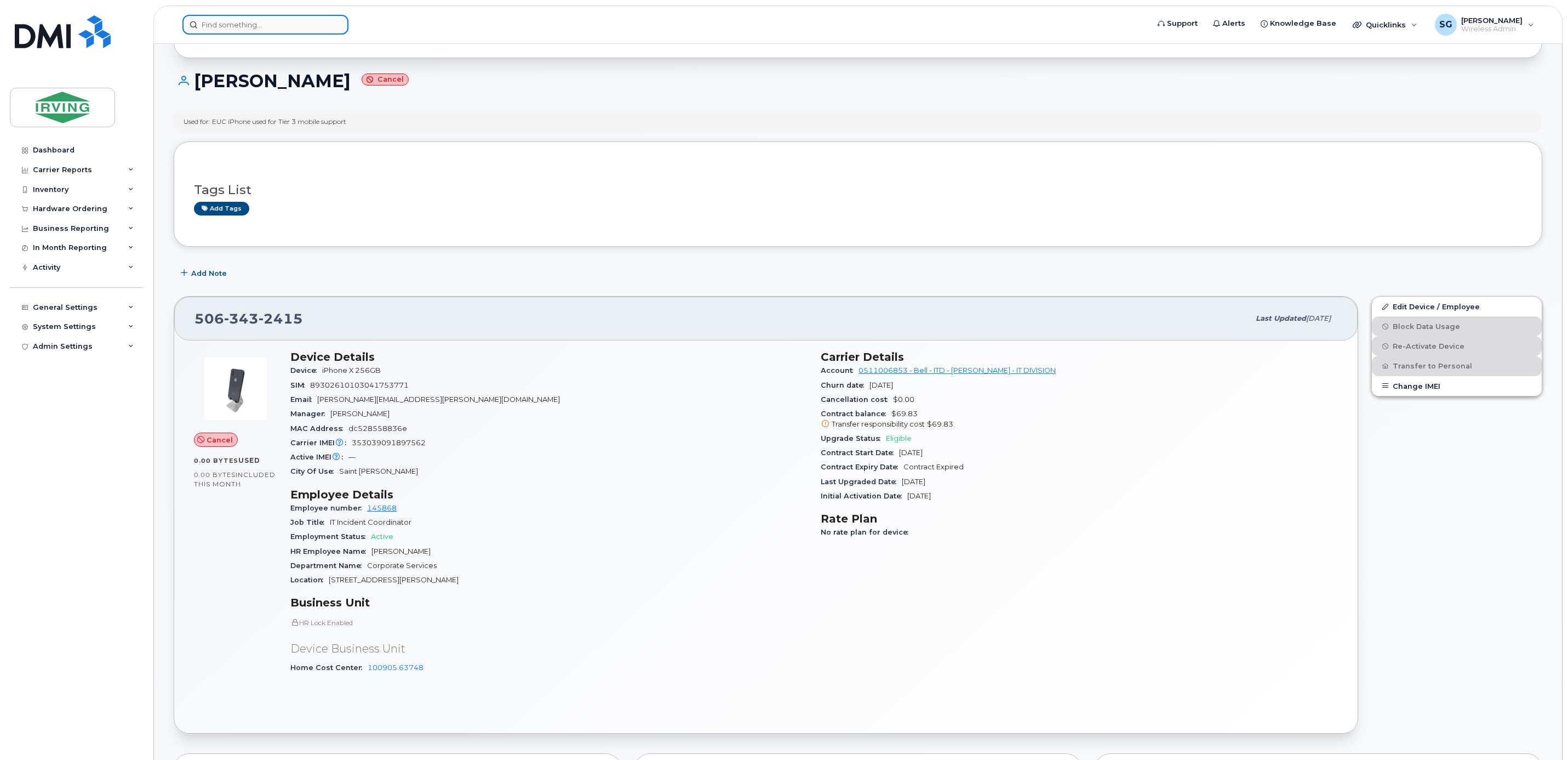
click at [261, 22] on input at bounding box center [265, 24] width 166 height 19
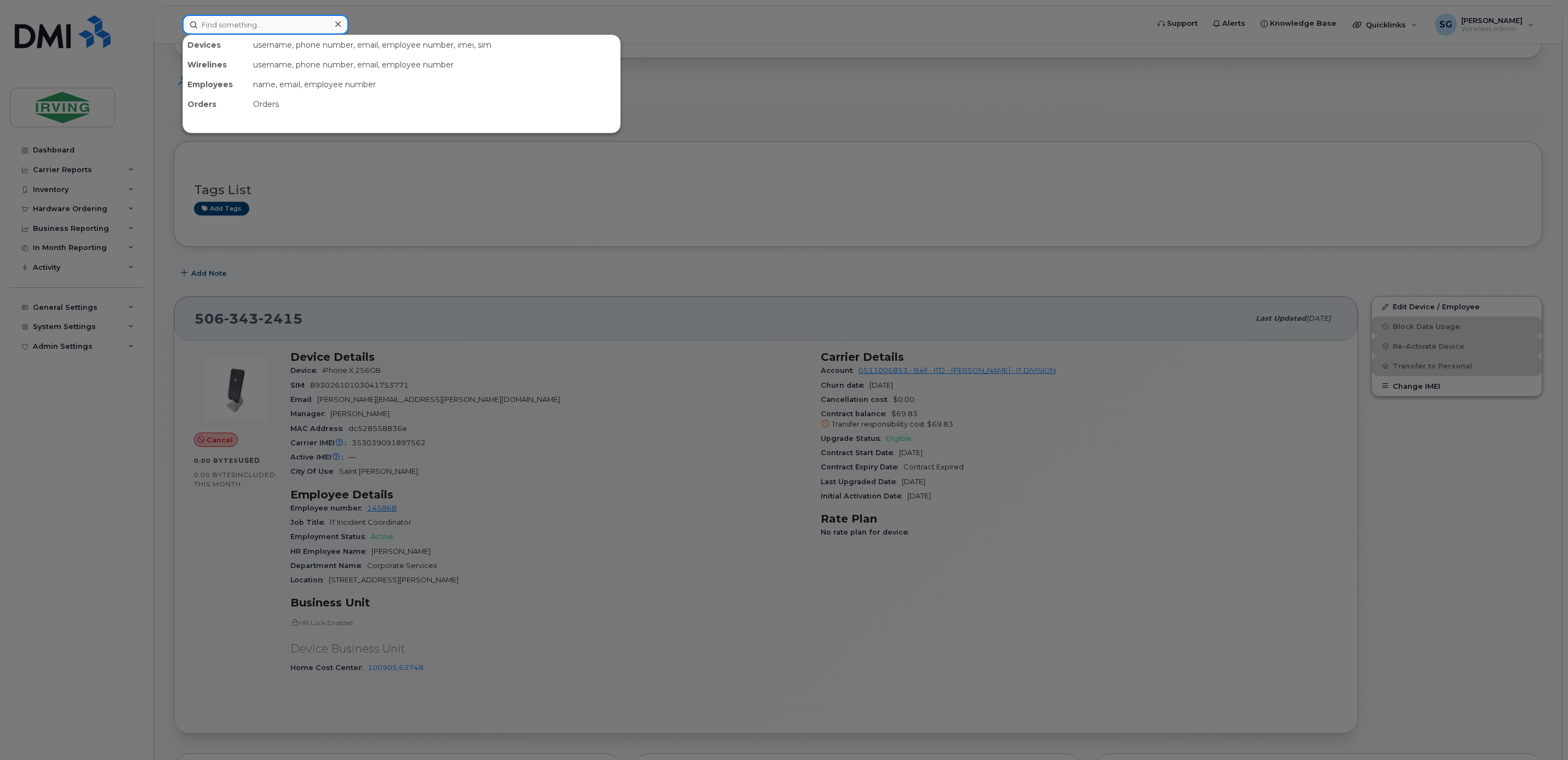
paste input "5063435613"
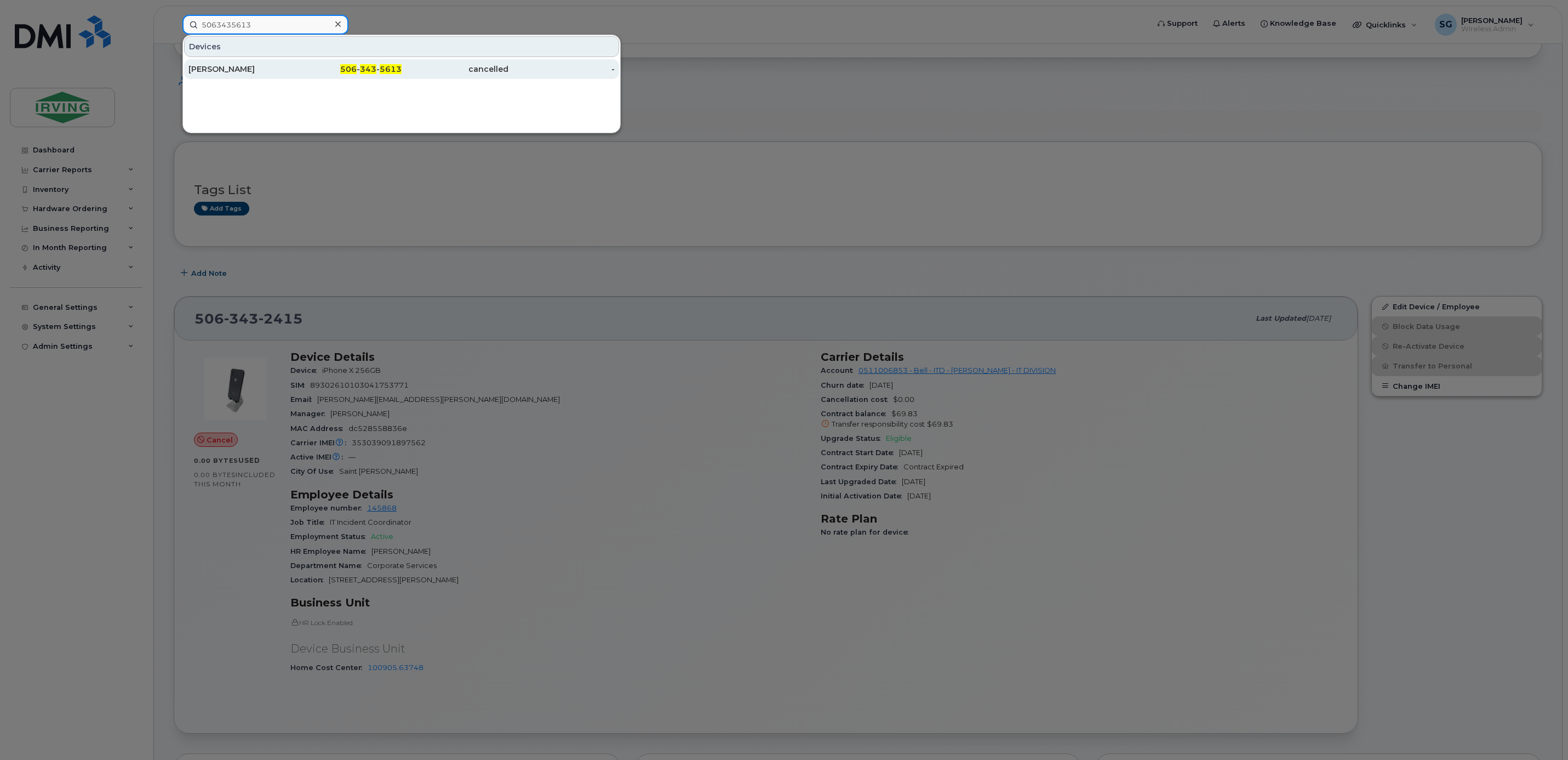
type input "5063435613"
click at [234, 70] on div "[PERSON_NAME]" at bounding box center [241, 69] width 106 height 11
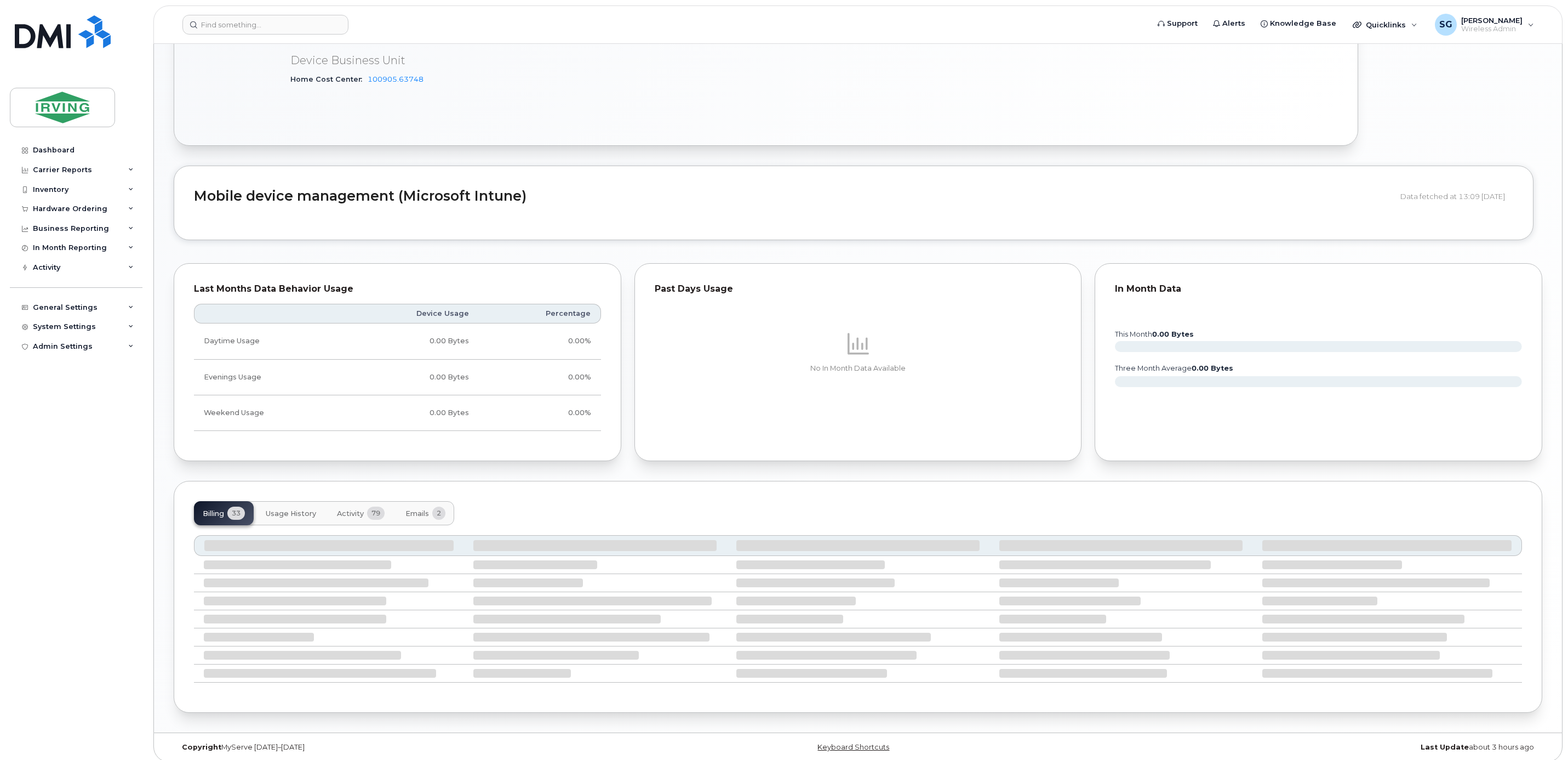
scroll to position [757, 0]
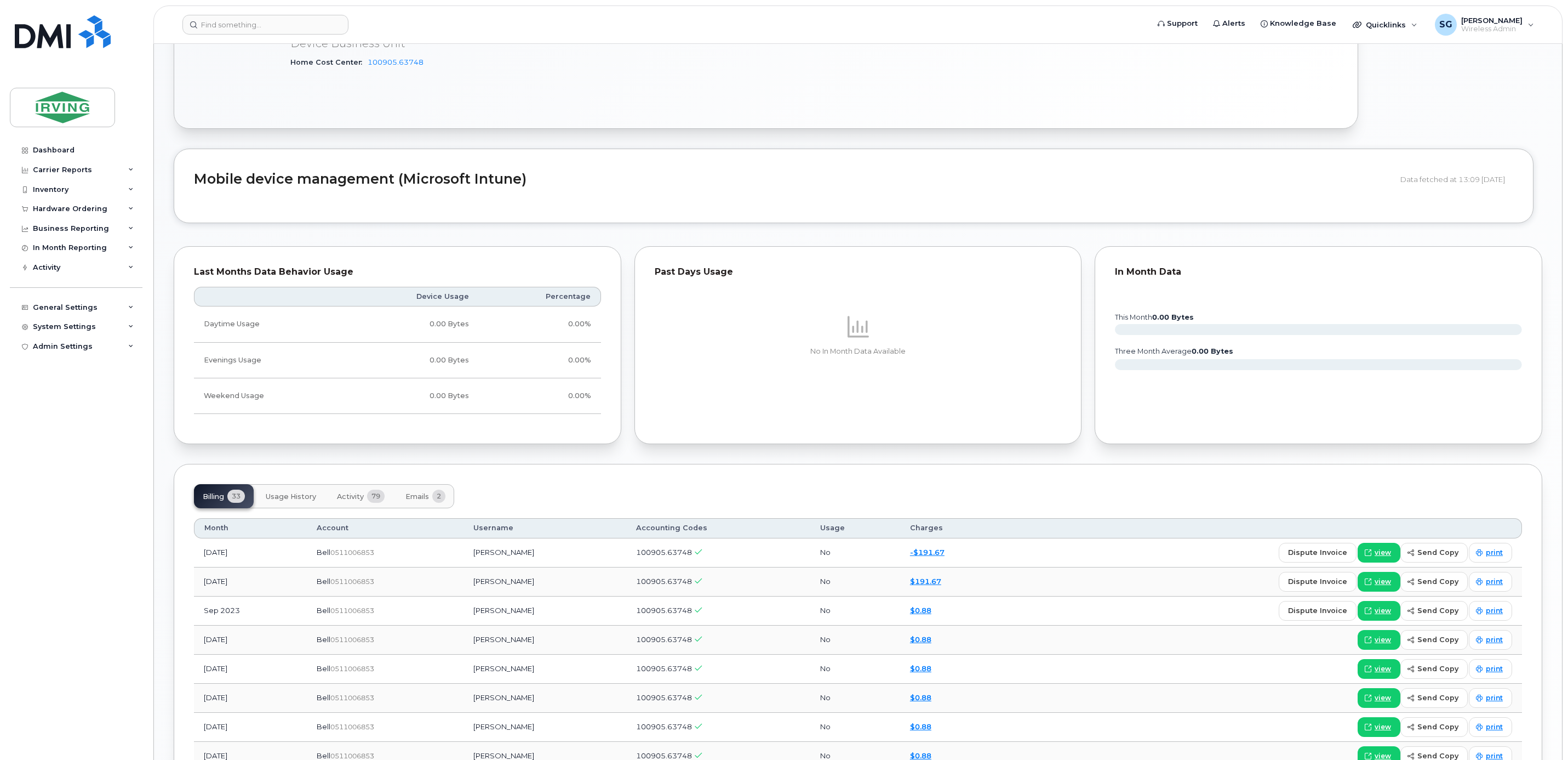
click at [421, 500] on span "Emails" at bounding box center [417, 497] width 24 height 9
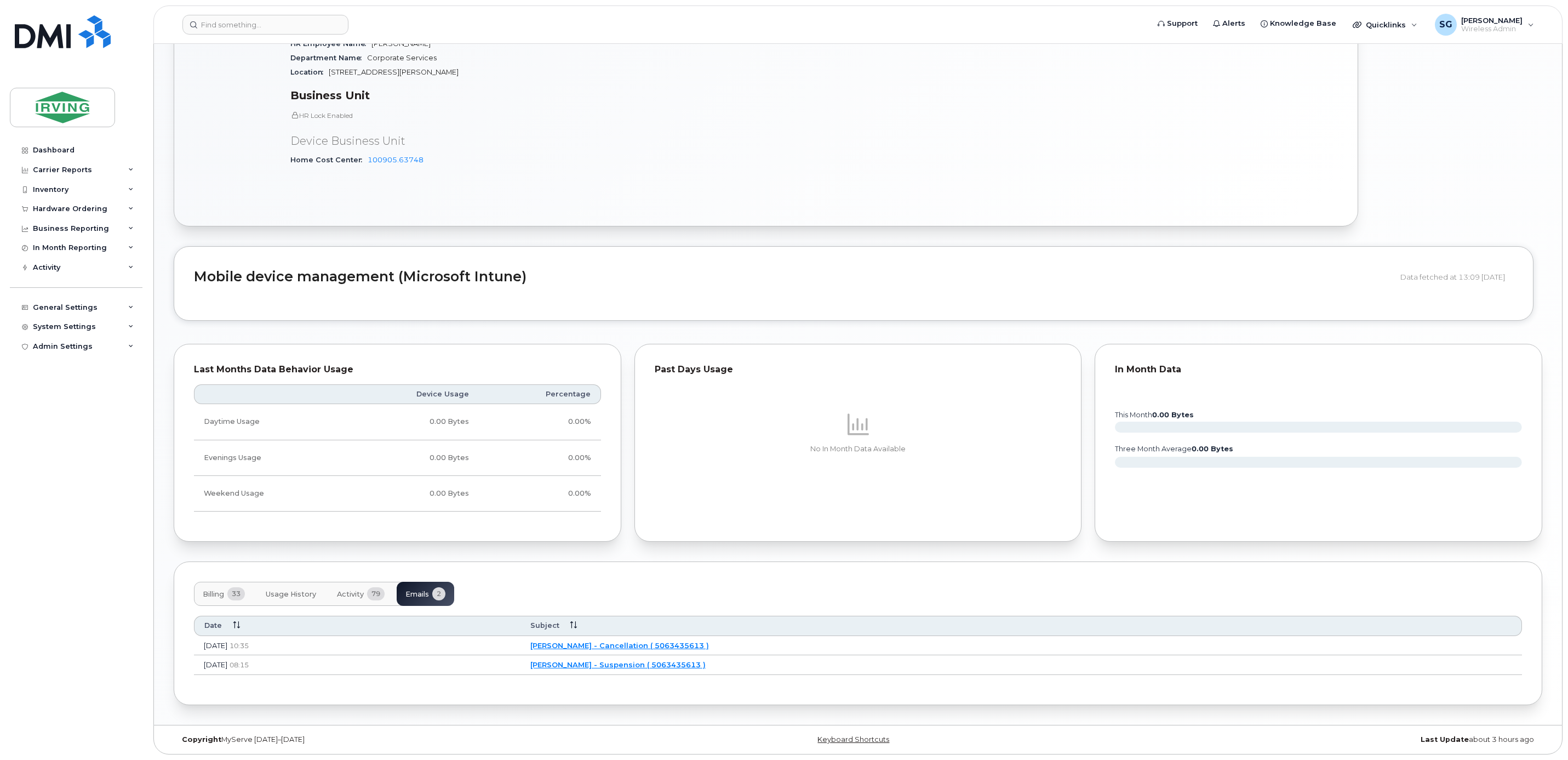
scroll to position [667, 0]
